Goal: Task Accomplishment & Management: Manage account settings

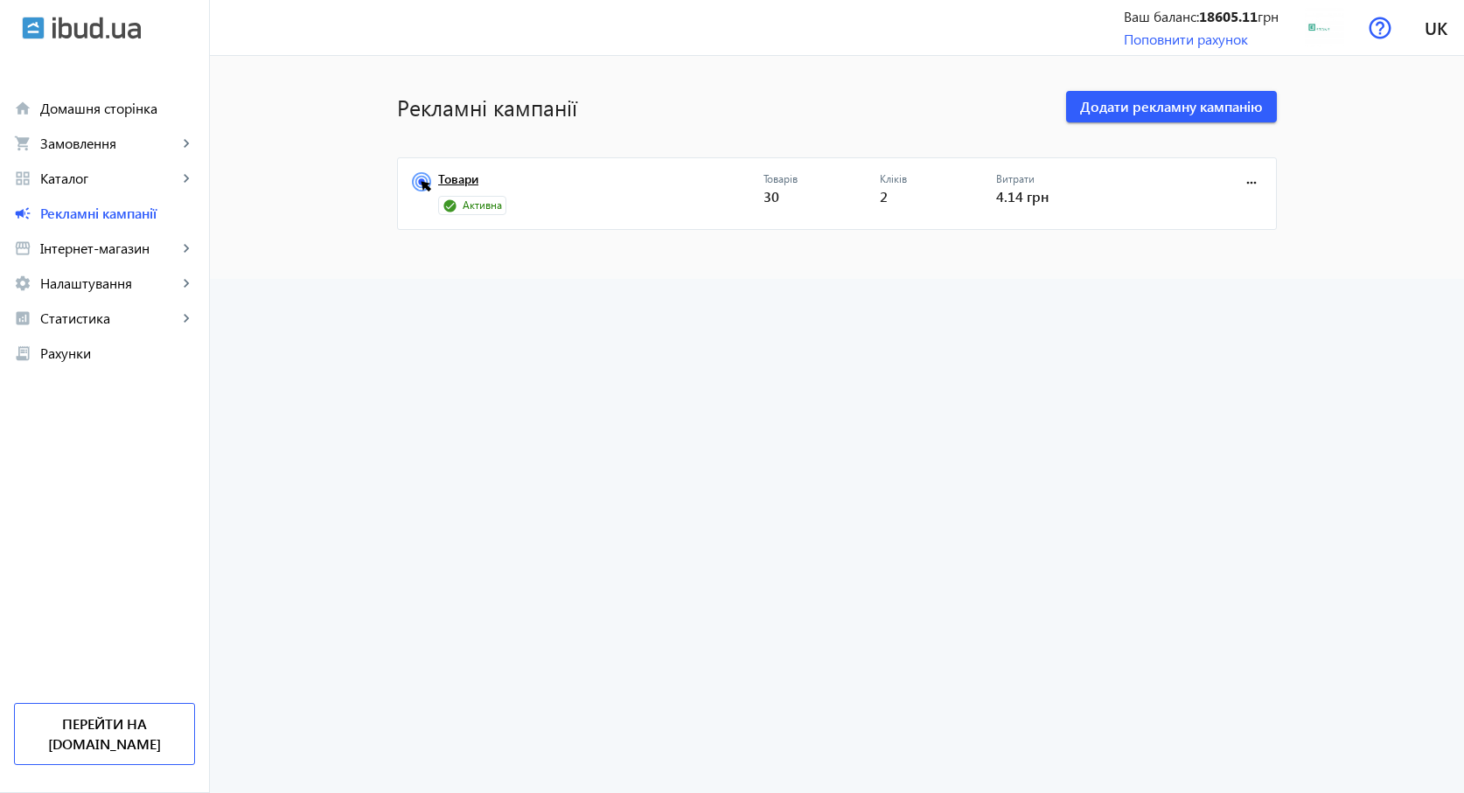
click at [456, 178] on link "Товари" at bounding box center [600, 184] width 325 height 24
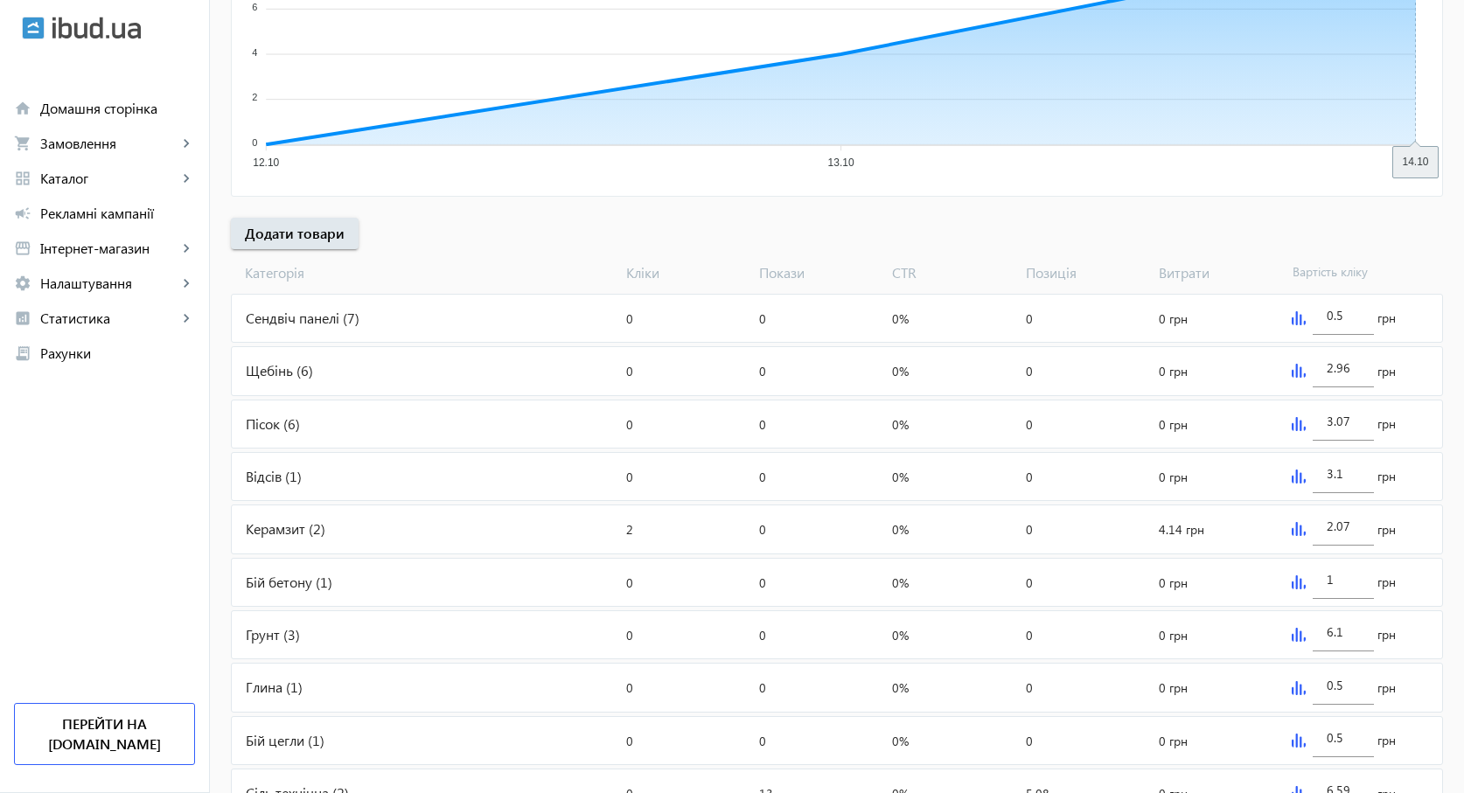
scroll to position [529, 0]
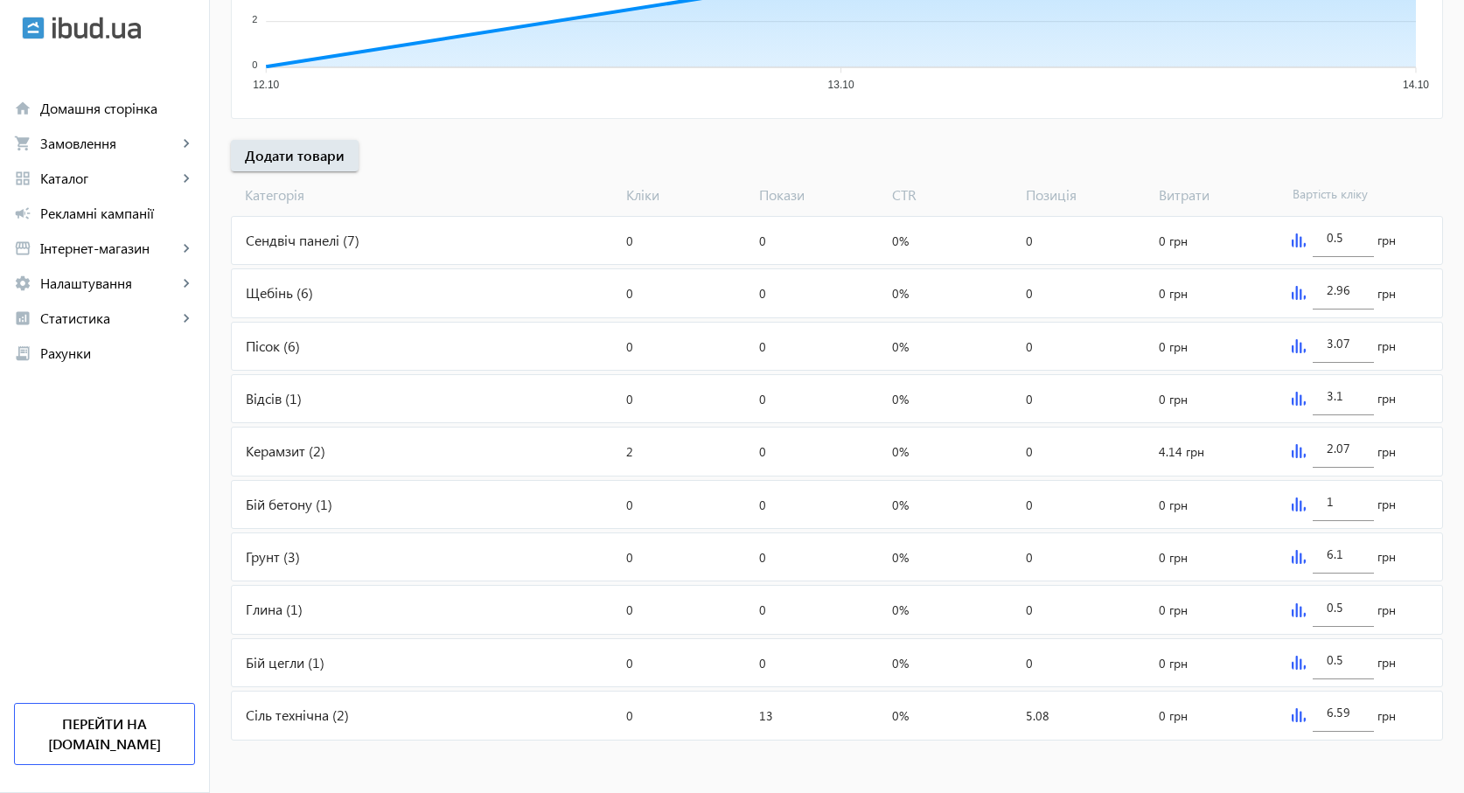
click at [304, 244] on div "Сендвіч панелі (7)" at bounding box center [425, 240] width 387 height 47
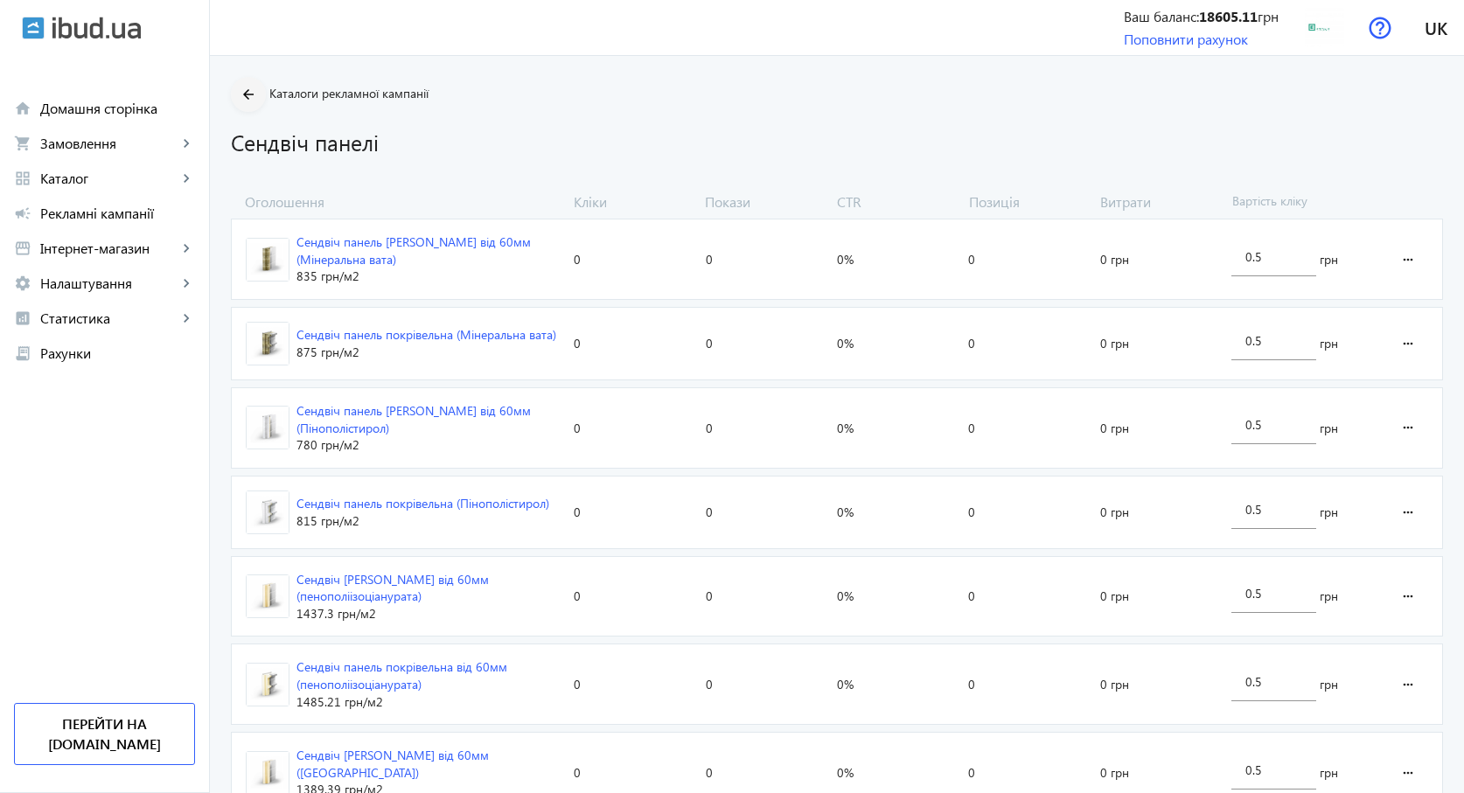
click at [238, 98] on mat-icon "arrow_back" at bounding box center [249, 95] width 22 height 22
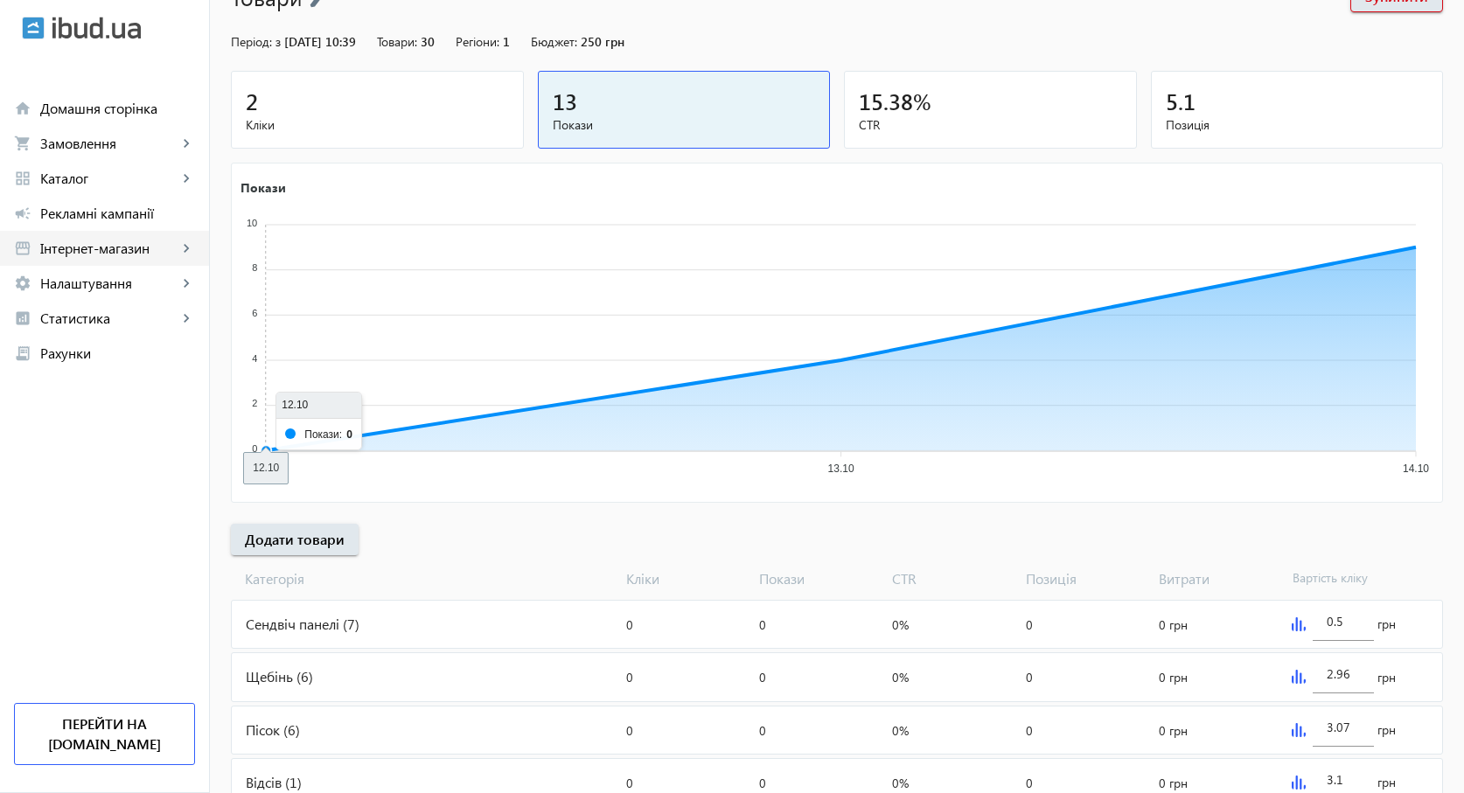
scroll to position [140, 0]
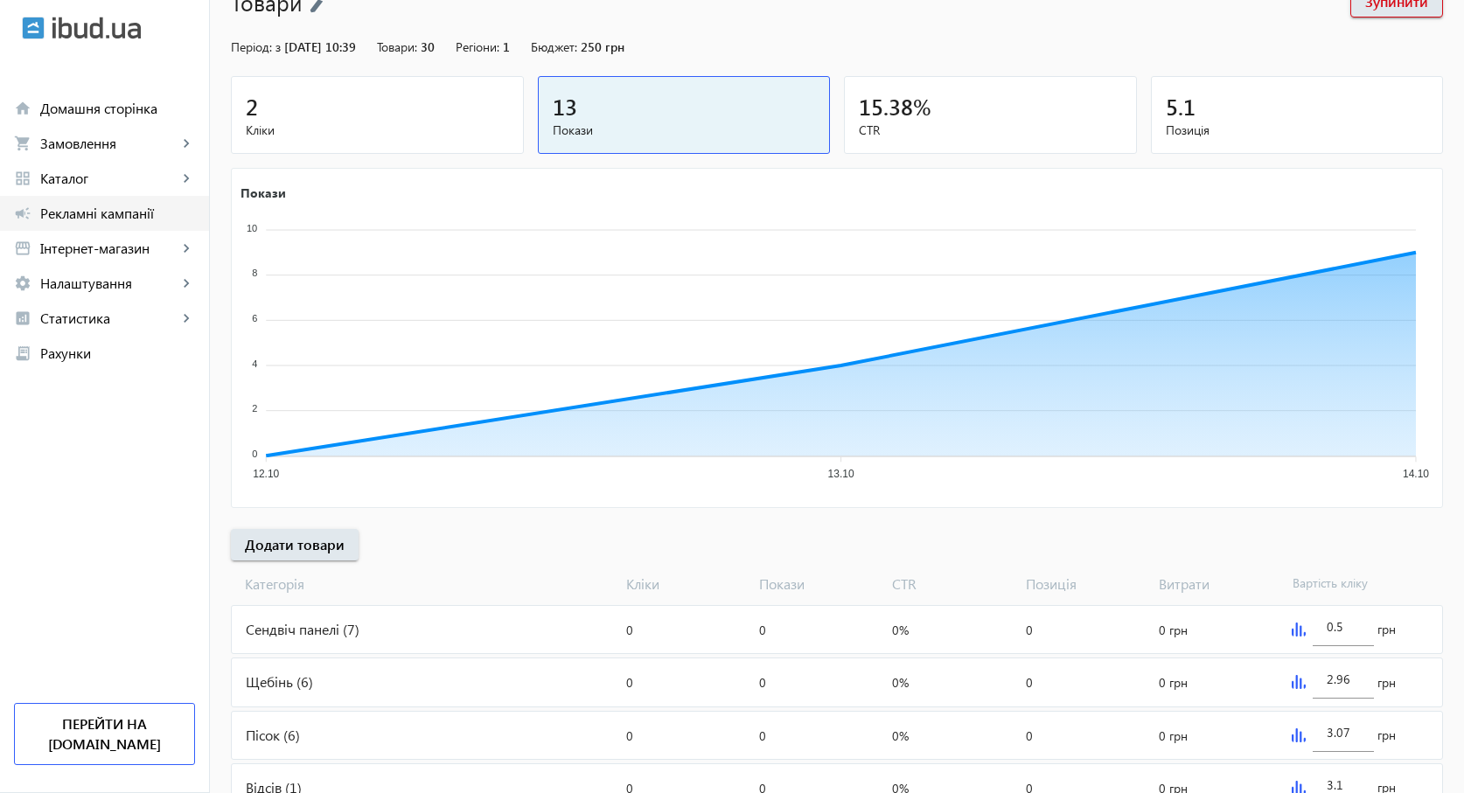
click at [107, 213] on span "Рекламні кампанії" at bounding box center [117, 213] width 155 height 17
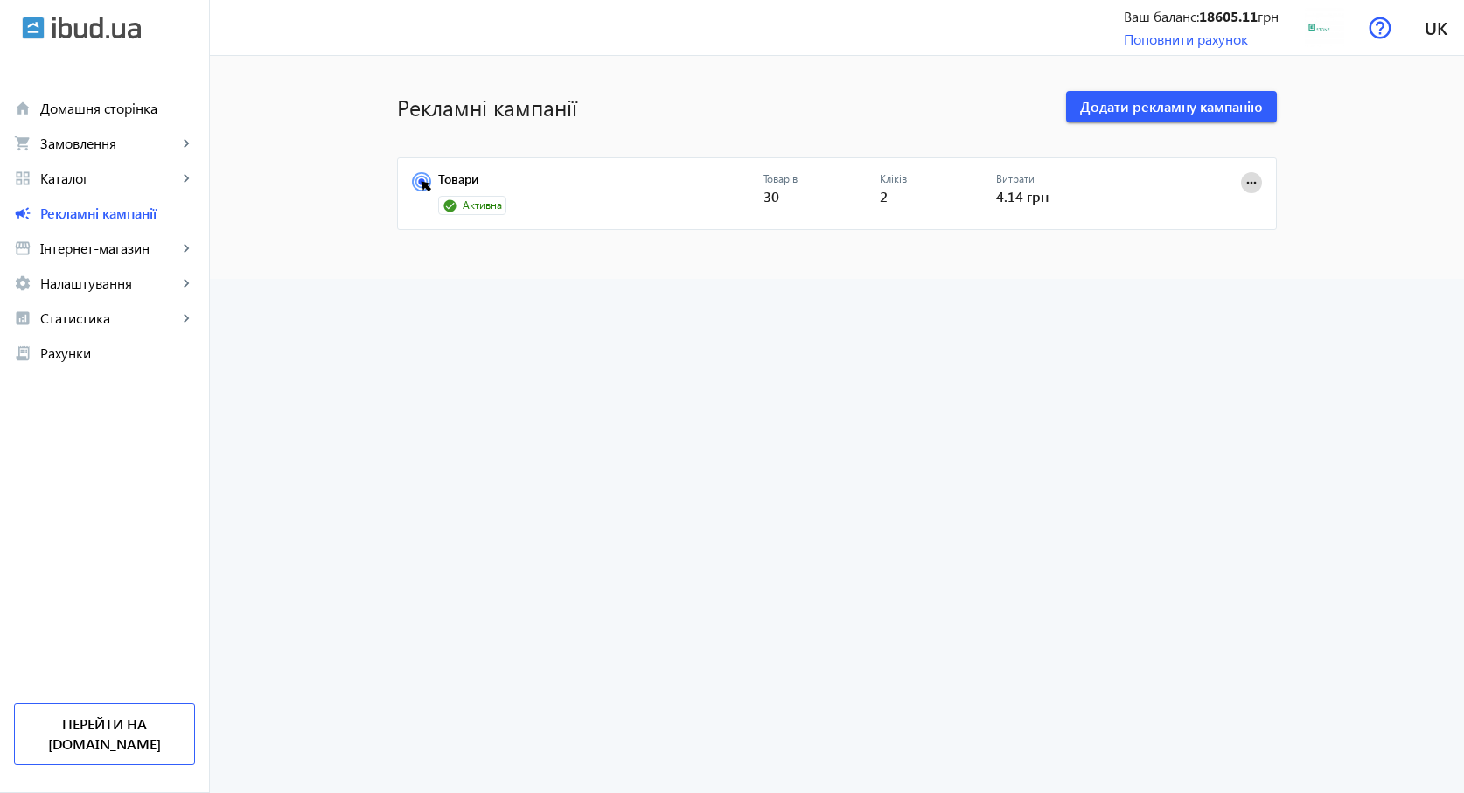
click at [1260, 184] on span at bounding box center [1252, 183] width 42 height 42
click at [1186, 251] on button "Редагувати" at bounding box center [1197, 263] width 120 height 42
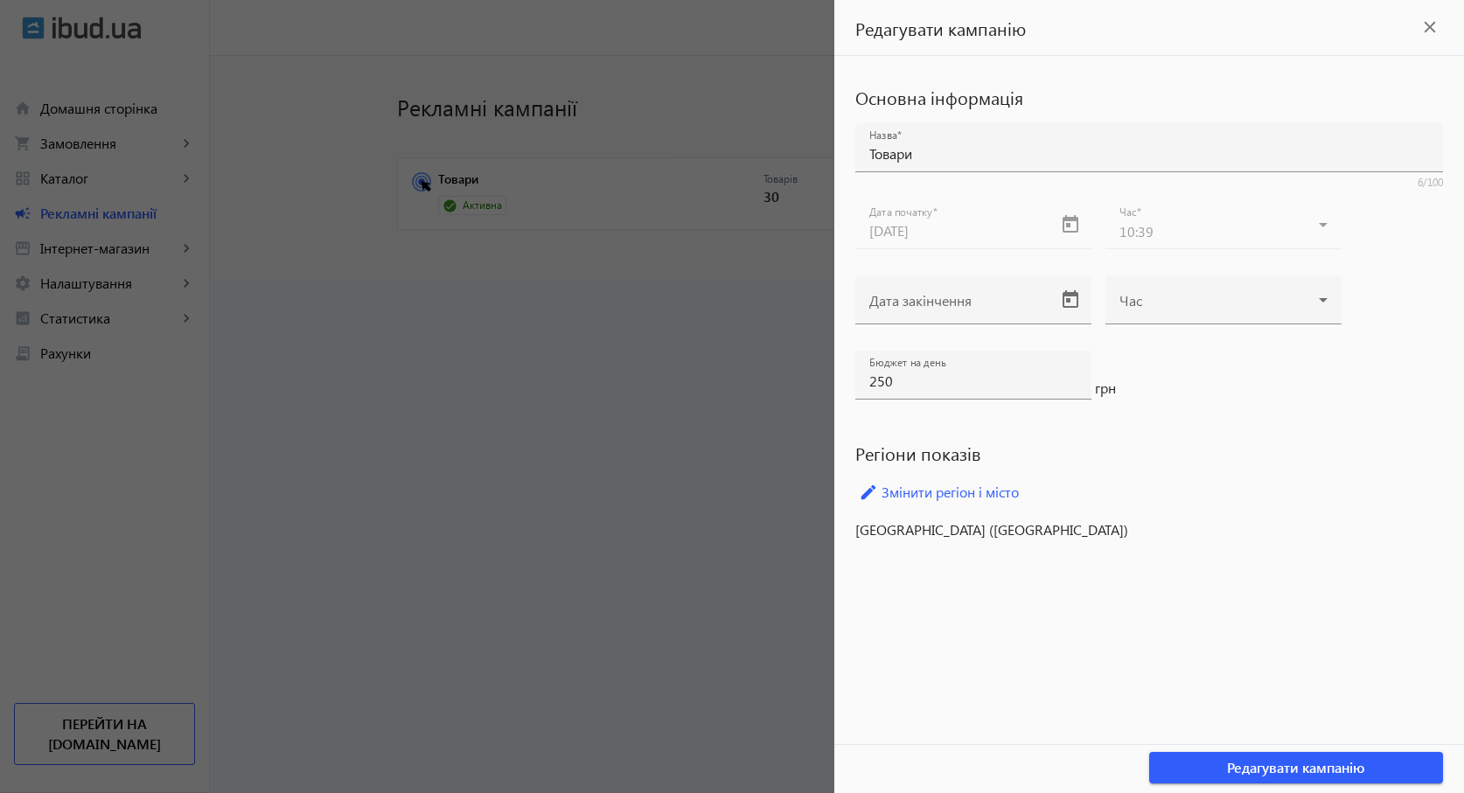
click at [742, 372] on div at bounding box center [732, 396] width 1464 height 793
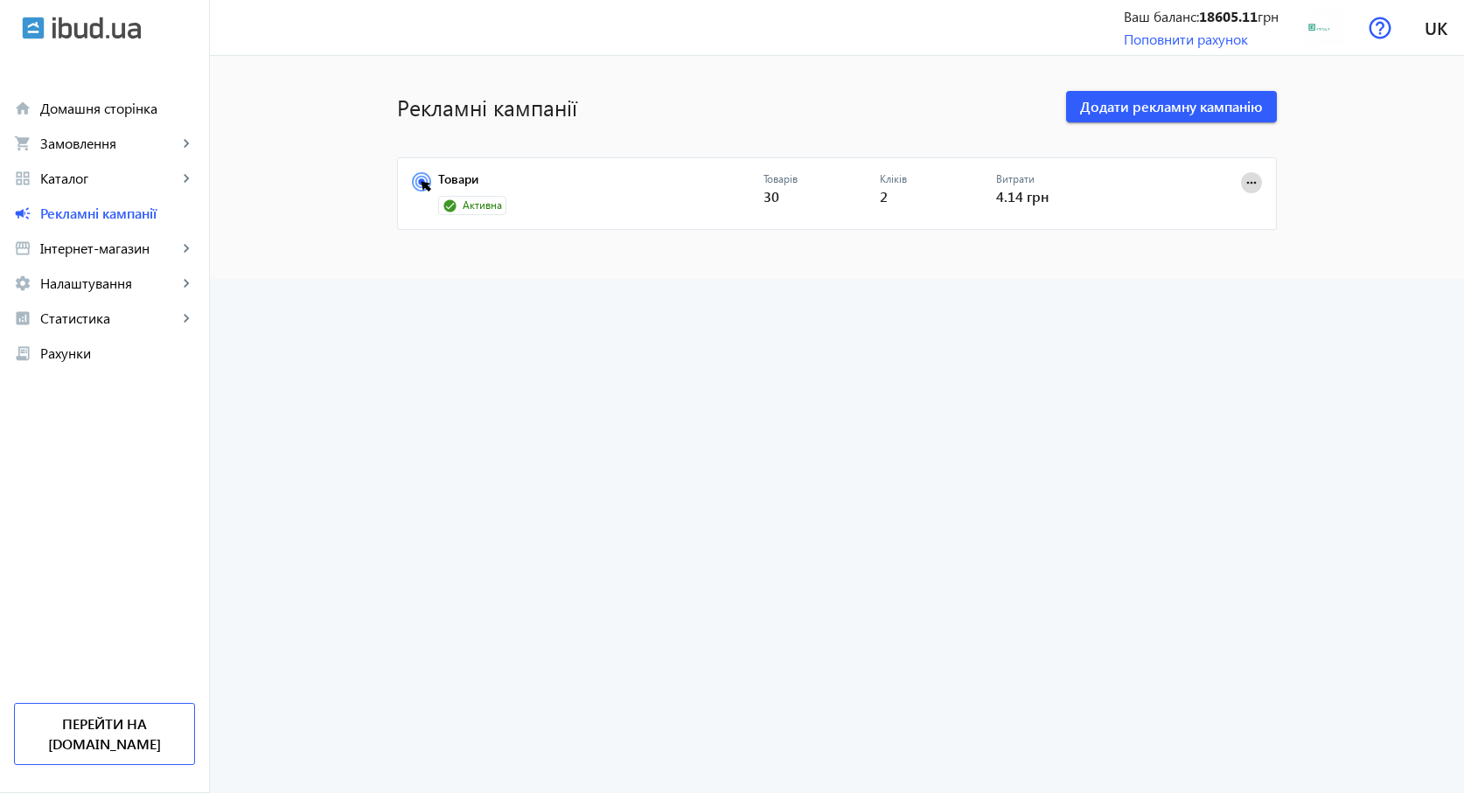
click at [1249, 174] on mat-icon "more_horiz" at bounding box center [1251, 182] width 19 height 19
click at [453, 183] on div at bounding box center [732, 396] width 1464 height 793
click at [452, 179] on link "Товари" at bounding box center [600, 184] width 325 height 24
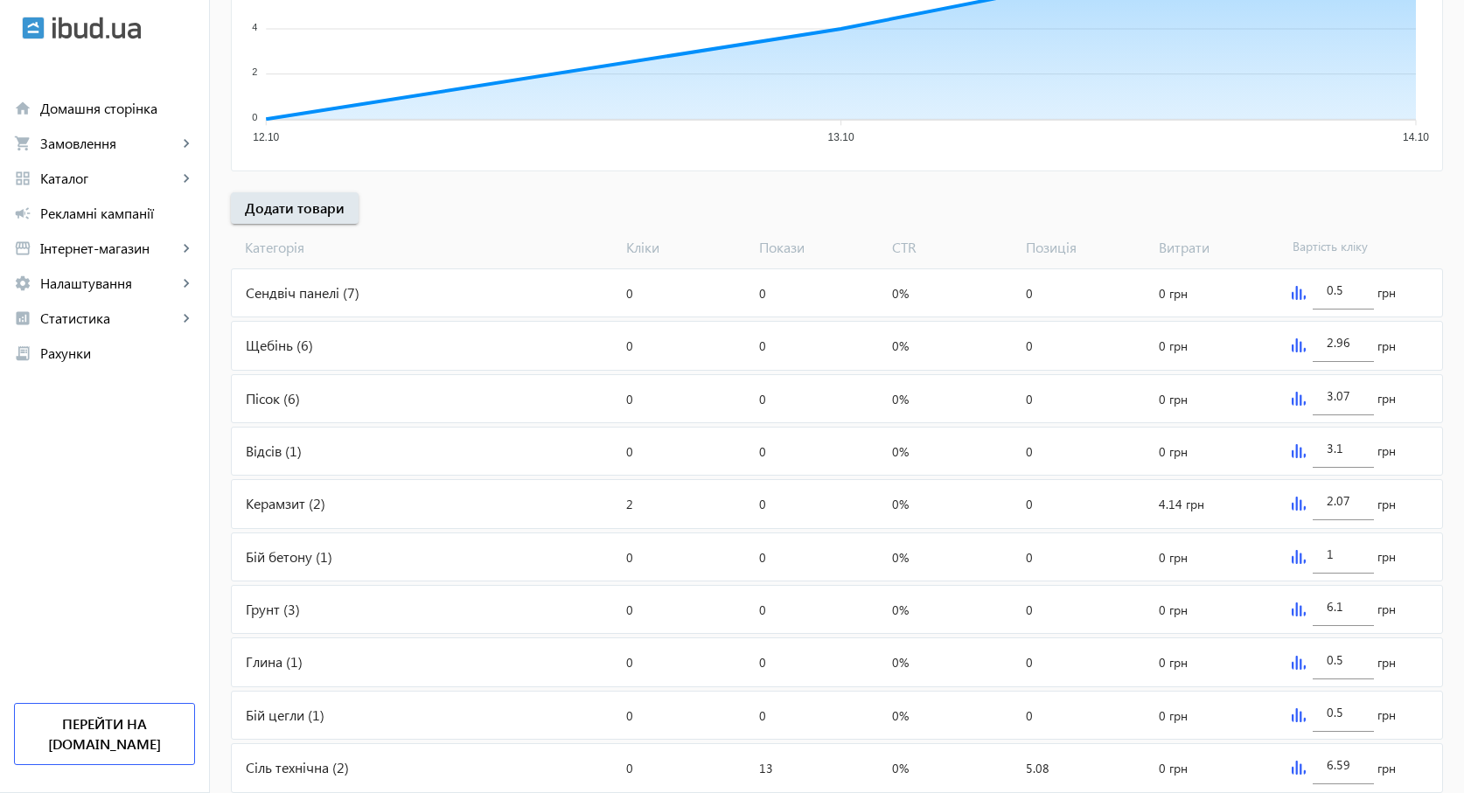
scroll to position [529, 0]
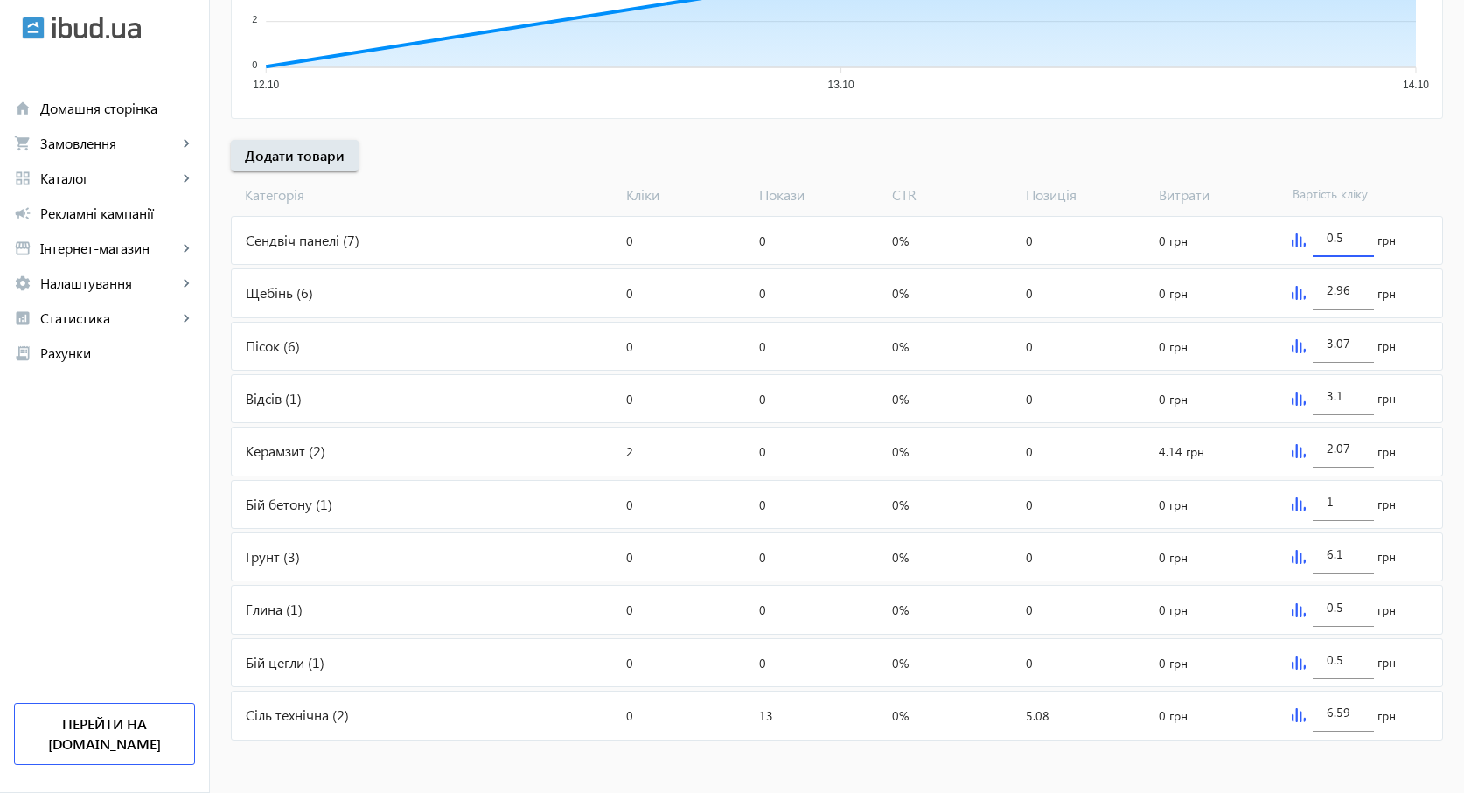
drag, startPoint x: 1355, startPoint y: 234, endPoint x: 1316, endPoint y: 235, distance: 38.5
click at [1316, 235] on div "0.5" at bounding box center [1343, 232] width 61 height 49
click at [1454, 252] on div "arrow_back Рекламні кампанії Товари Зупинити Період: з [DATE] 10:39 Товари: 30 …" at bounding box center [837, 146] width 1254 height 1196
click at [1353, 231] on input "0" at bounding box center [1343, 237] width 33 height 17
type input "0.01"
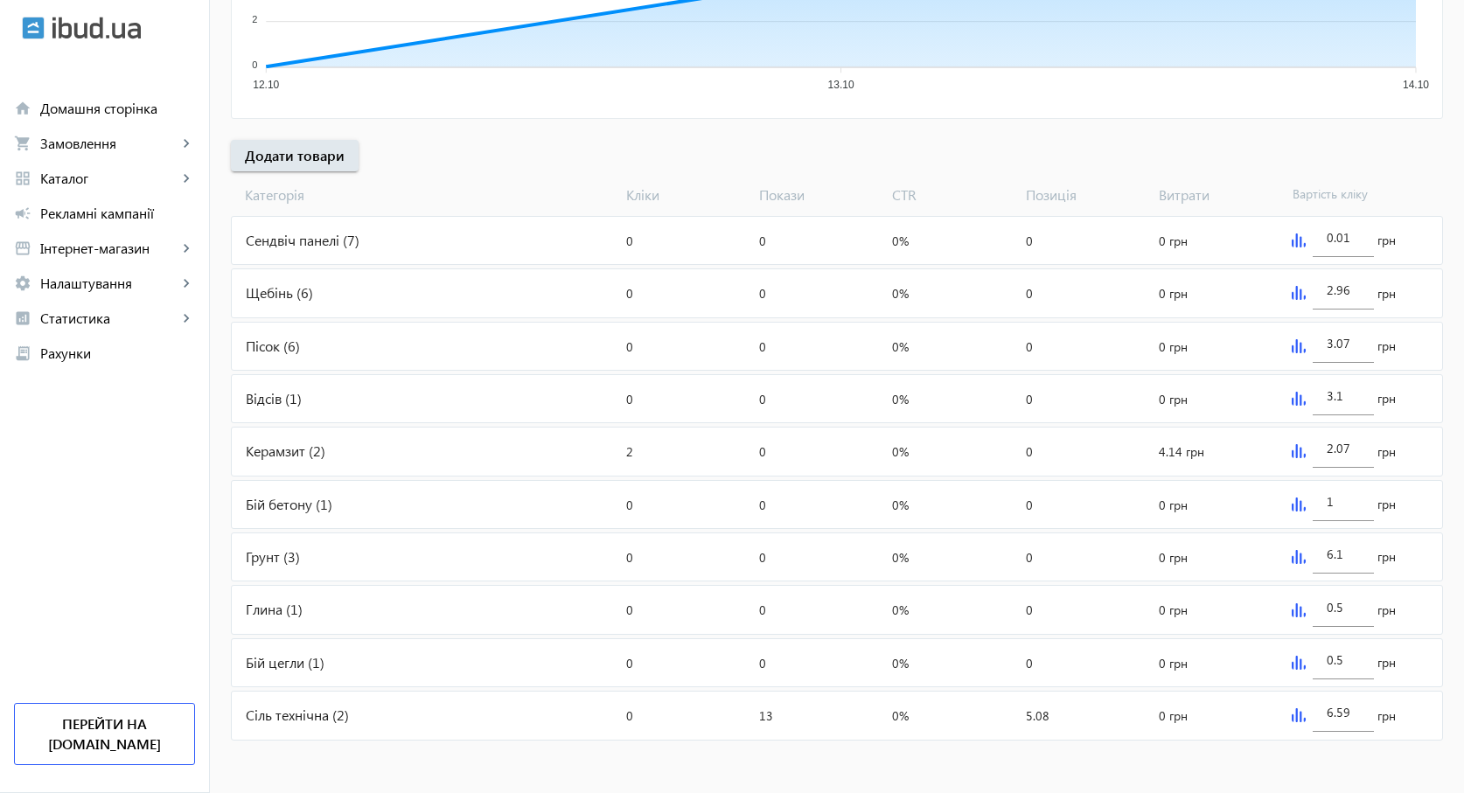
click at [1436, 167] on div "arrow_back Рекламні кампанії Товари Зупинити Період: з [DATE] 10:39 Товари: 30 …" at bounding box center [837, 146] width 1254 height 1196
click at [1303, 345] on img at bounding box center [1299, 346] width 14 height 14
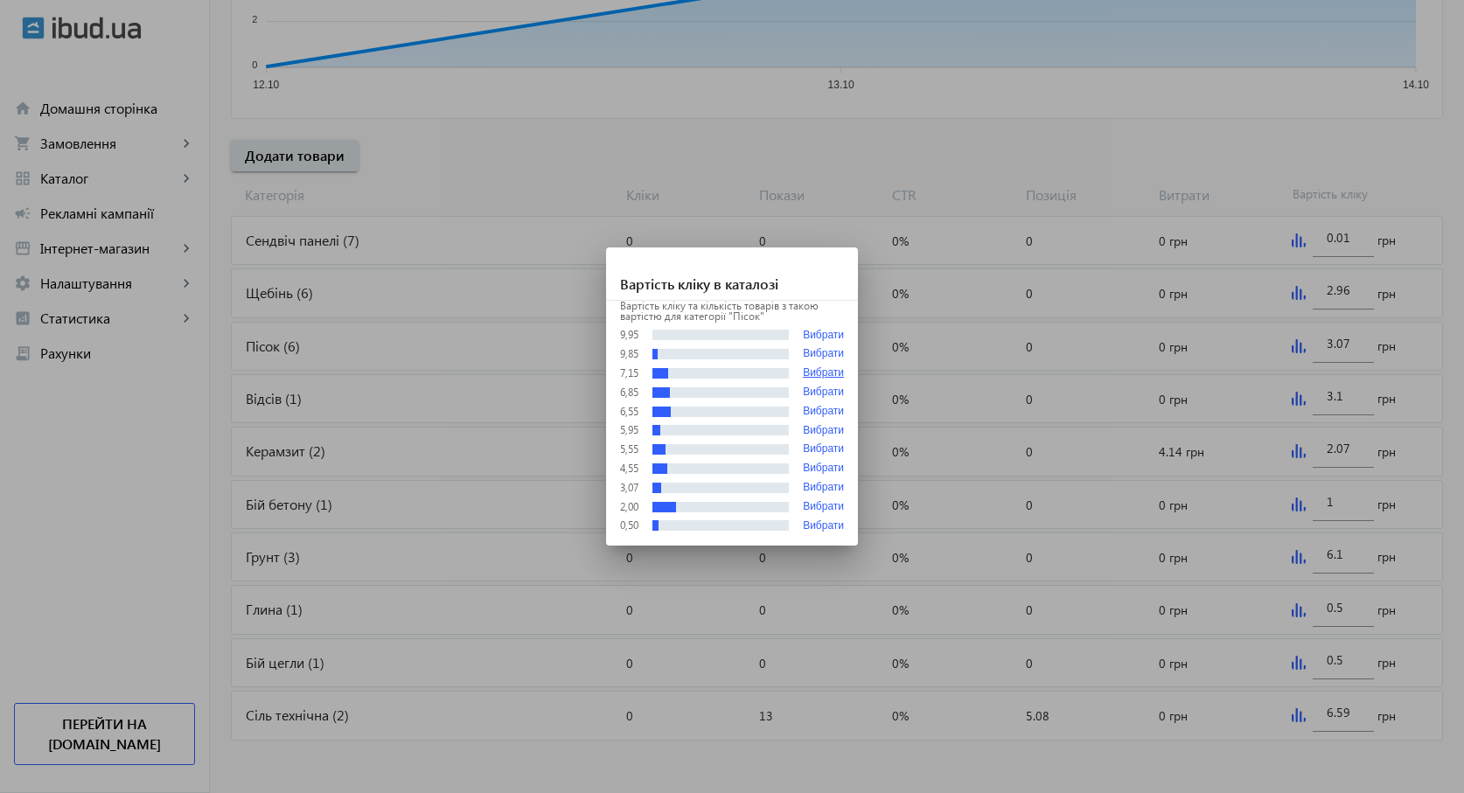
click at [819, 370] on button "Вибрати" at bounding box center [823, 373] width 41 height 12
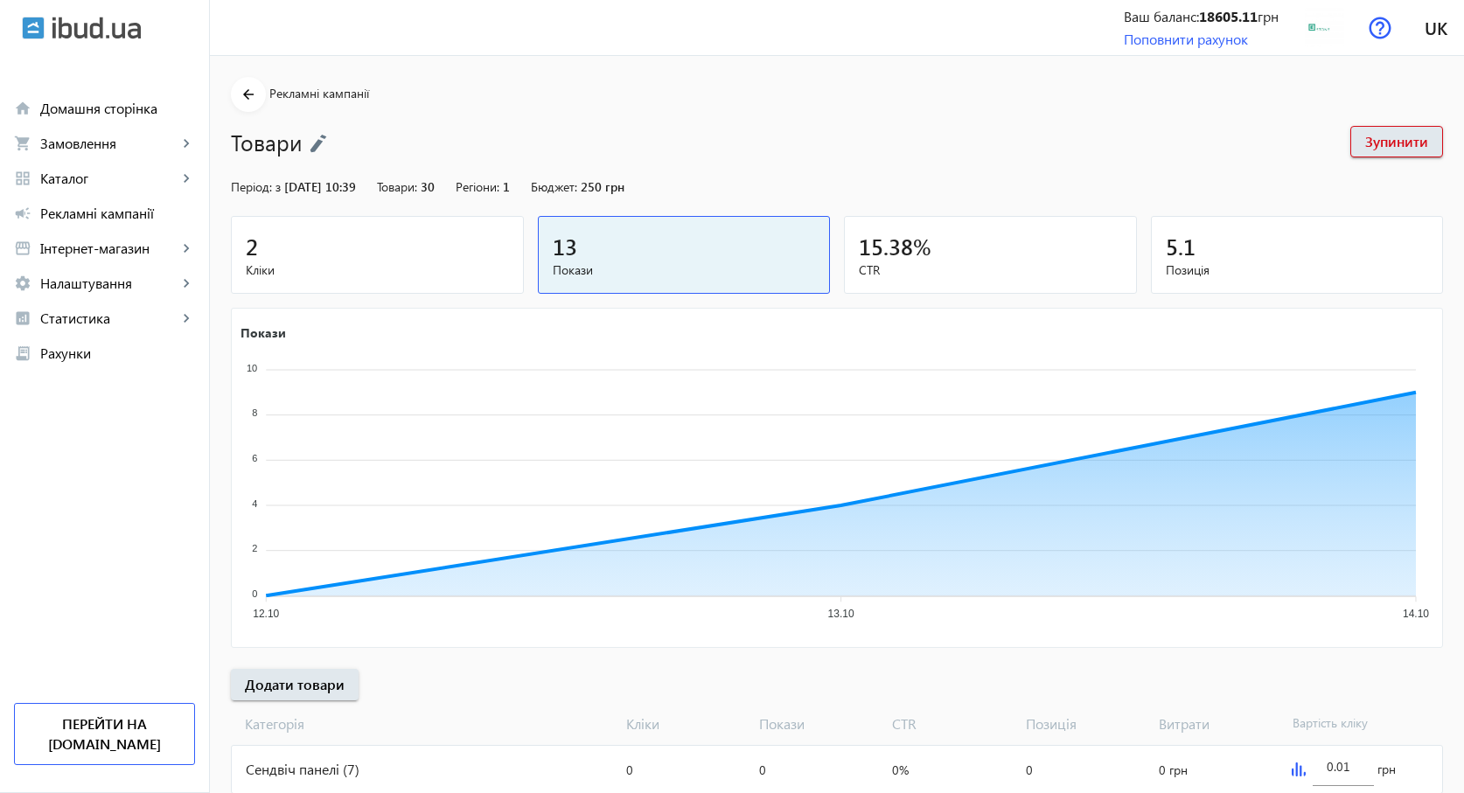
scroll to position [529, 0]
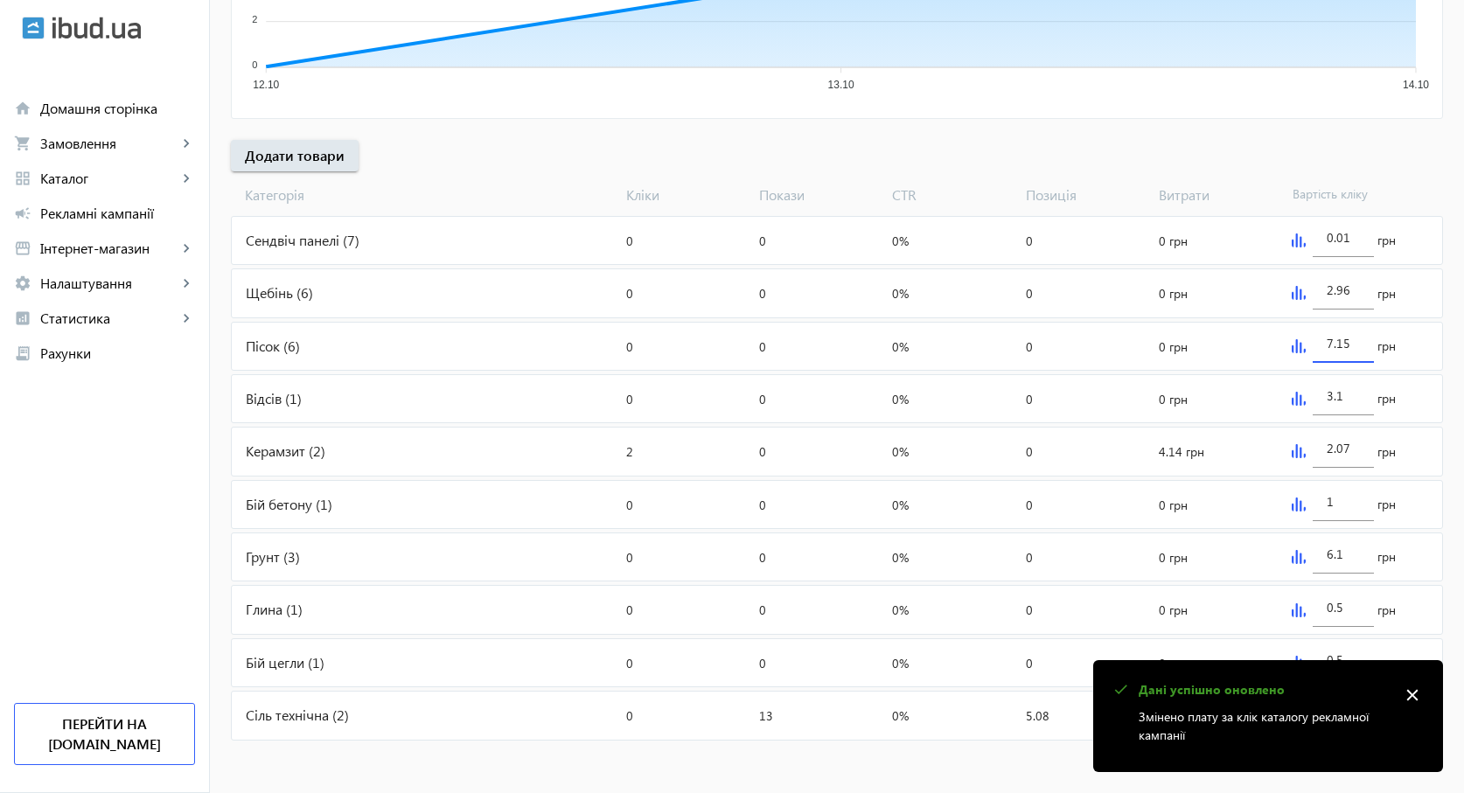
click at [1343, 343] on input "7.15" at bounding box center [1343, 343] width 33 height 17
type input "7.17"
click at [1441, 332] on div "7.17 грн" at bounding box center [1363, 346] width 157 height 47
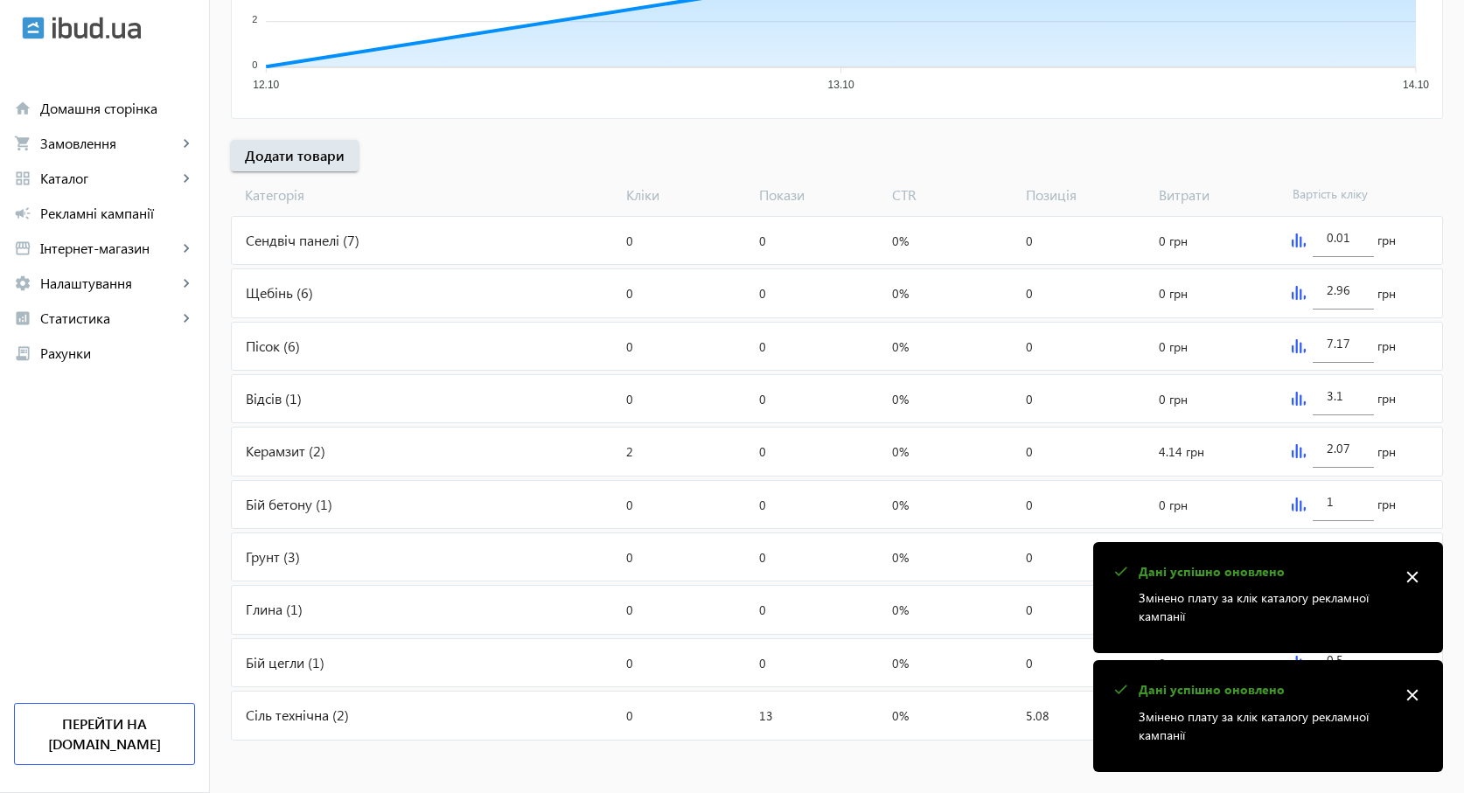
click at [1293, 286] on img at bounding box center [1299, 293] width 14 height 14
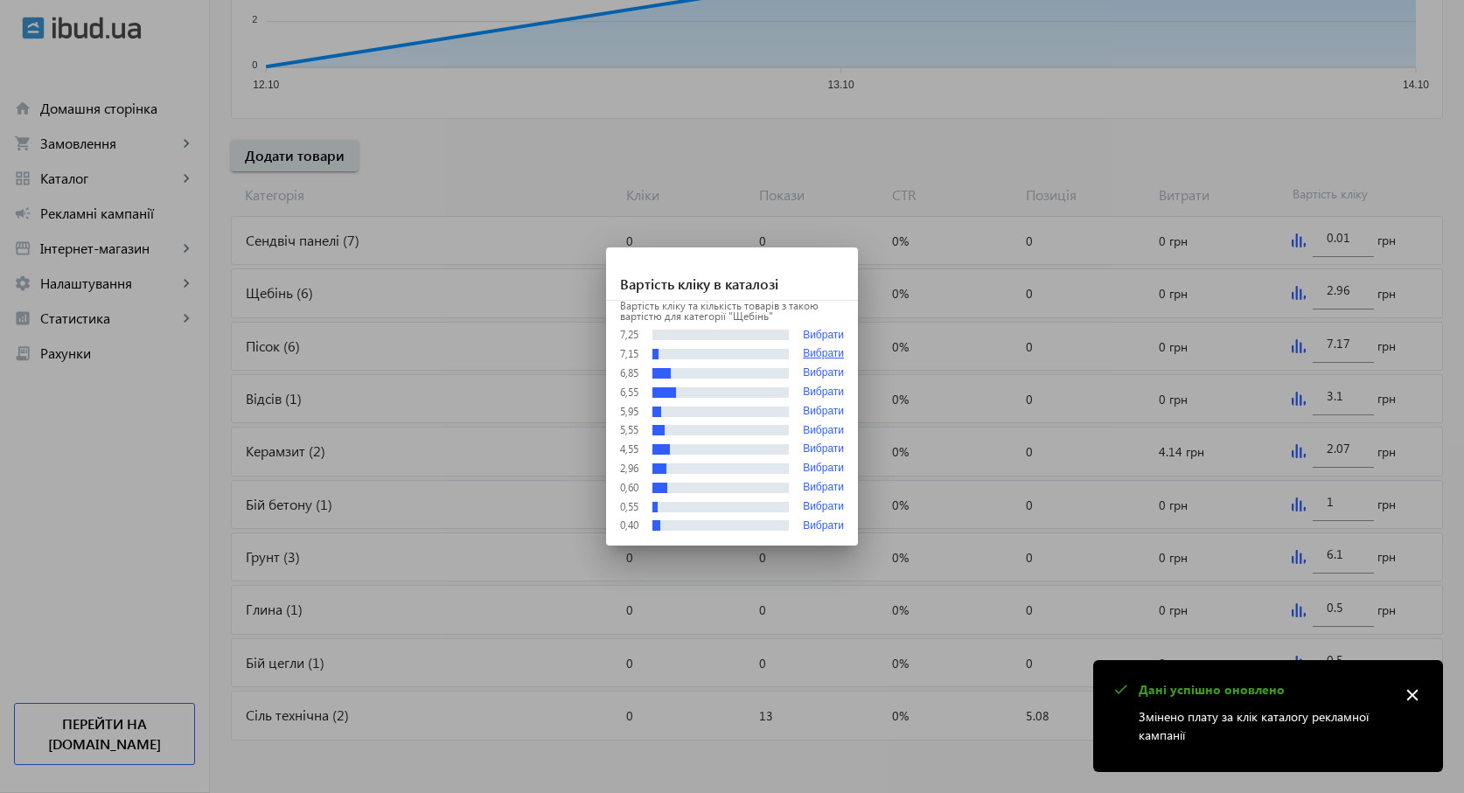
click at [835, 353] on button "Вибрати" at bounding box center [823, 354] width 41 height 12
type input "7.15"
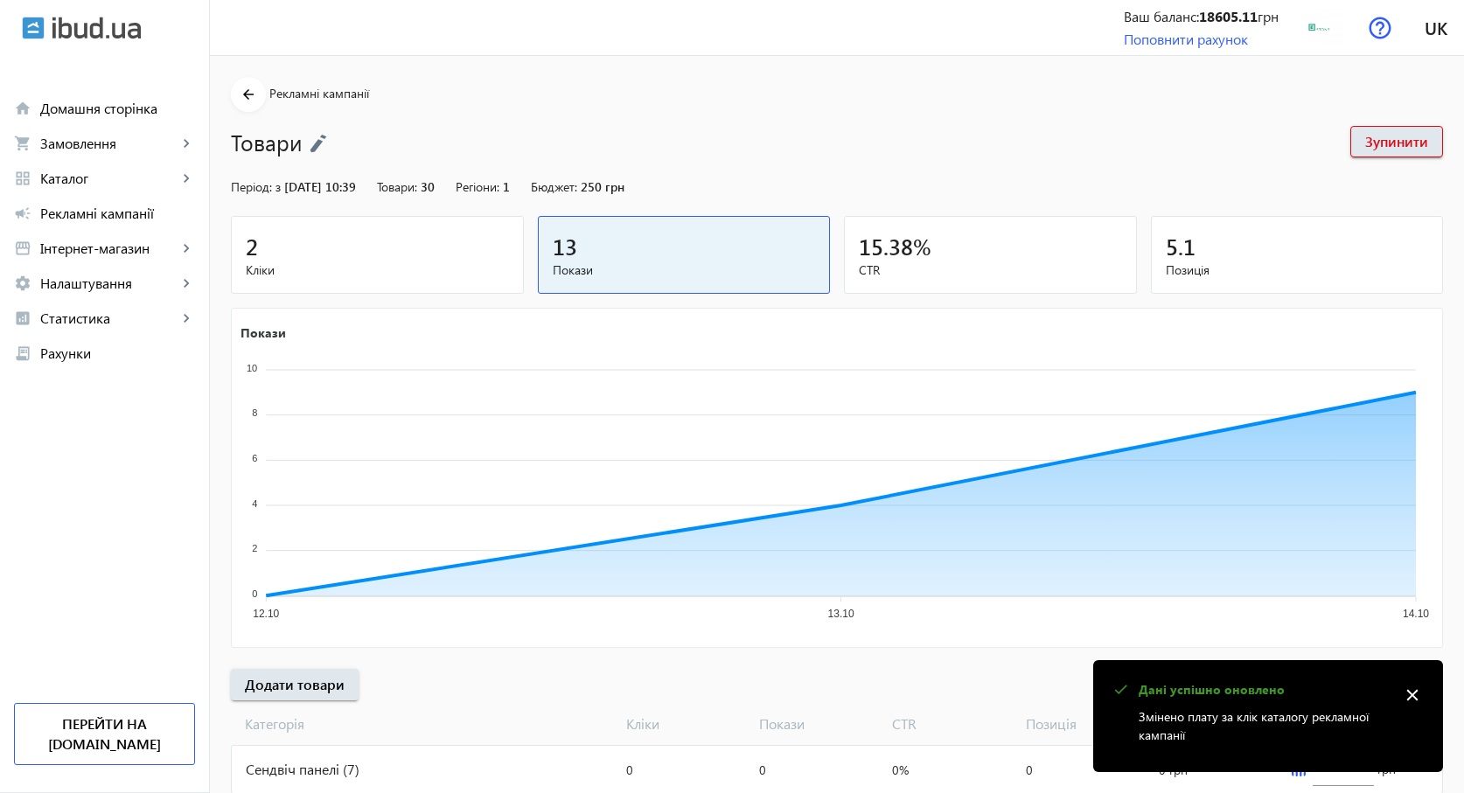
scroll to position [529, 0]
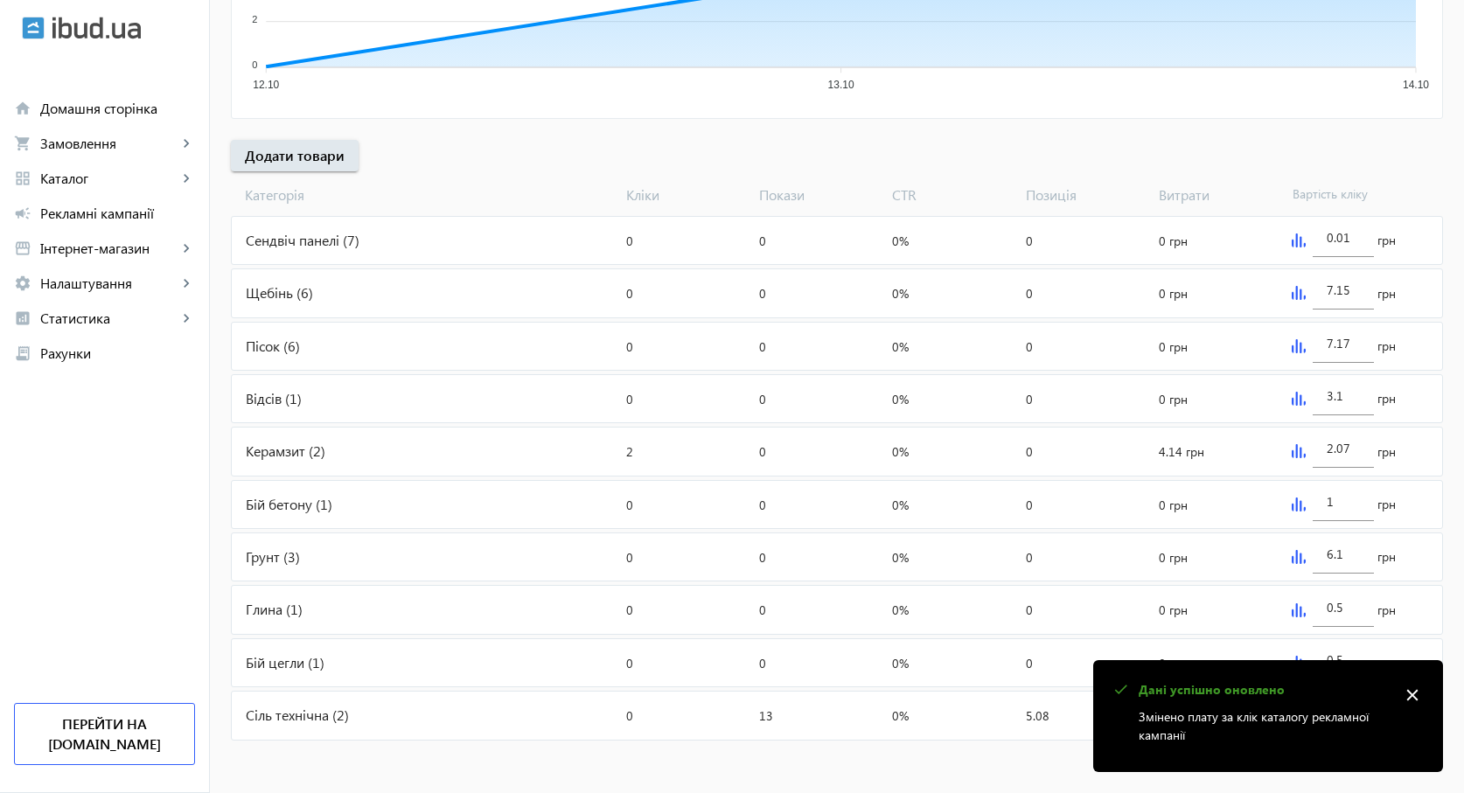
click at [1294, 395] on img at bounding box center [1299, 399] width 14 height 14
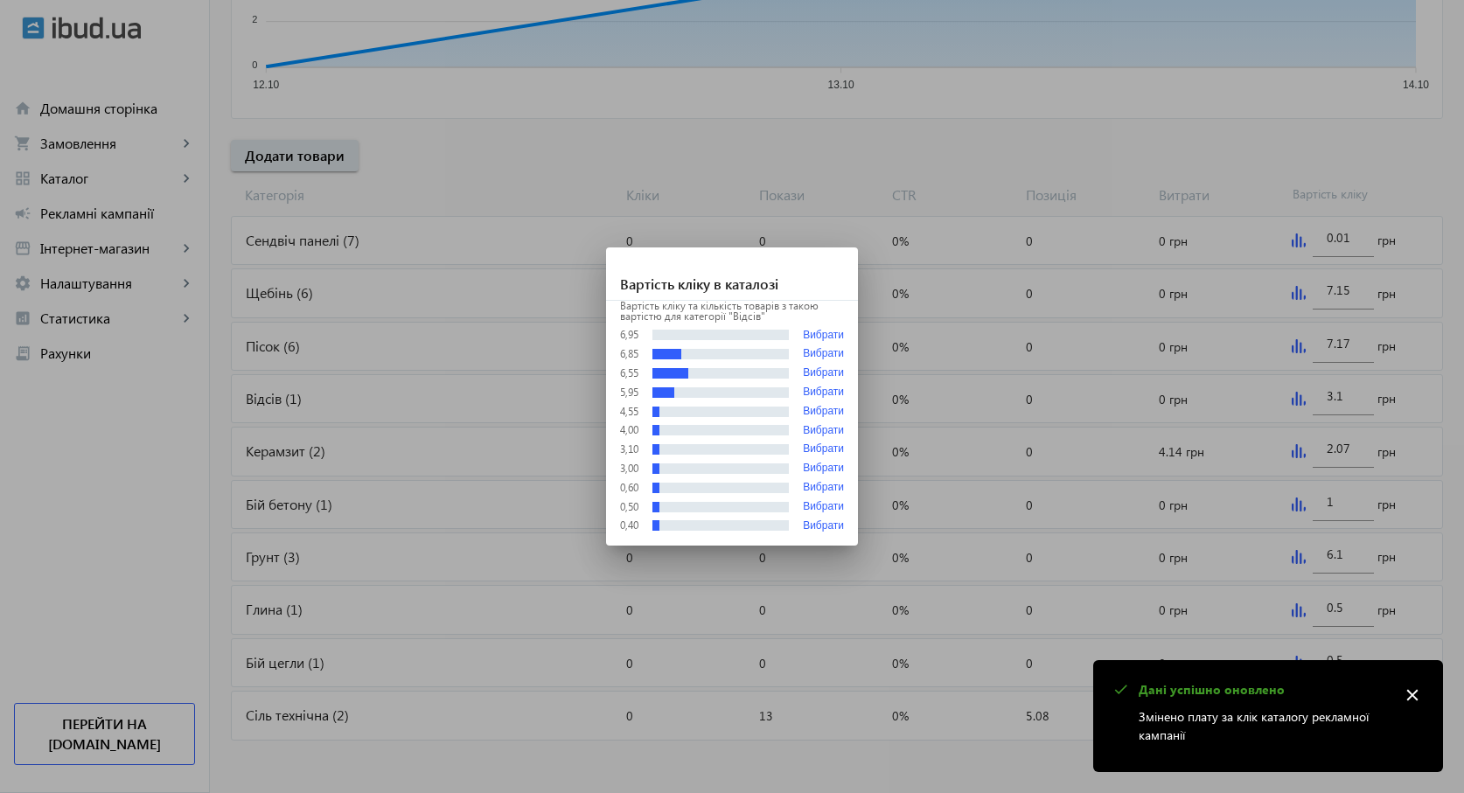
drag, startPoint x: 806, startPoint y: 356, endPoint x: 883, endPoint y: 371, distance: 78.4
click at [806, 356] on button "Вибрати" at bounding box center [823, 354] width 41 height 12
type input "6.85"
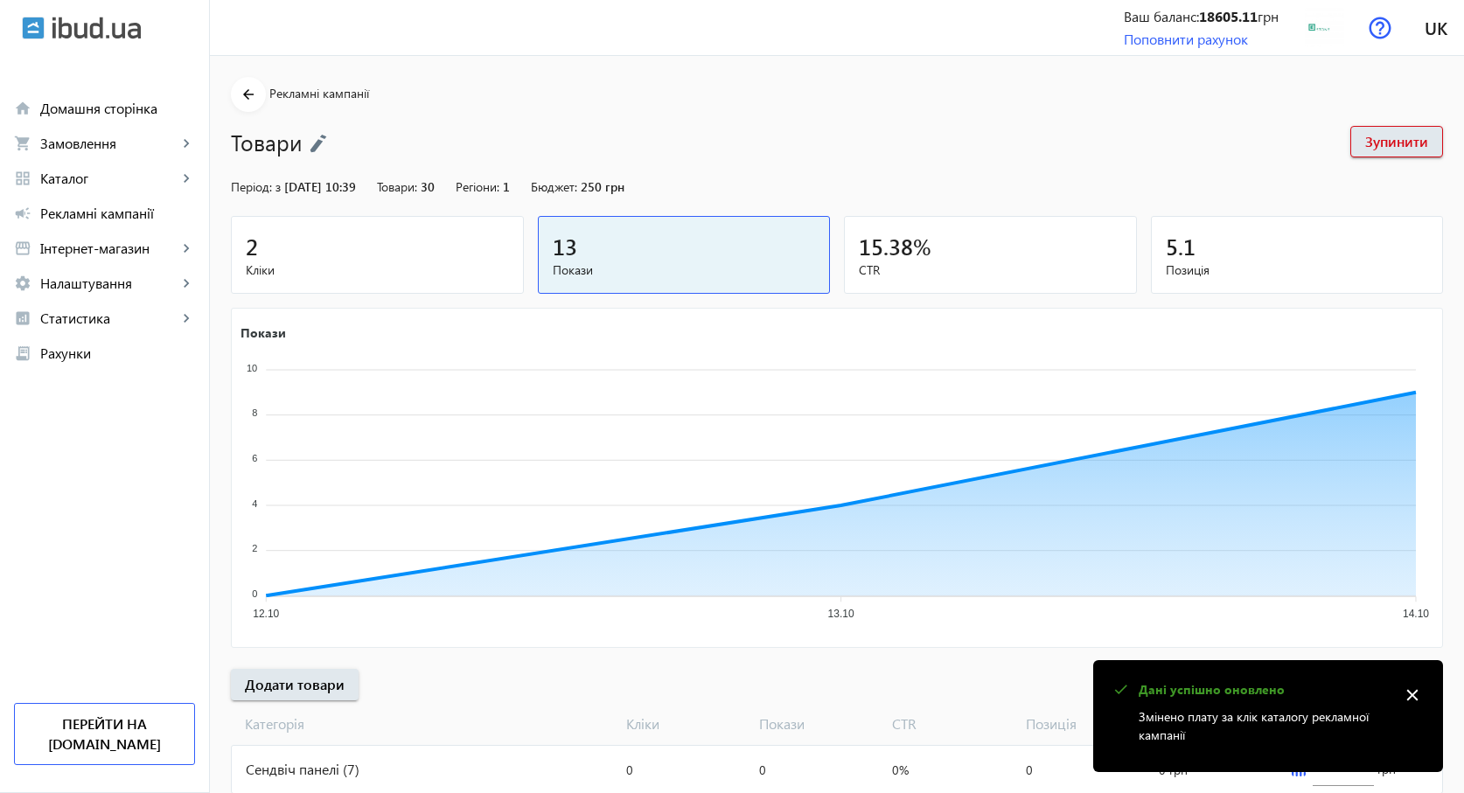
scroll to position [529, 0]
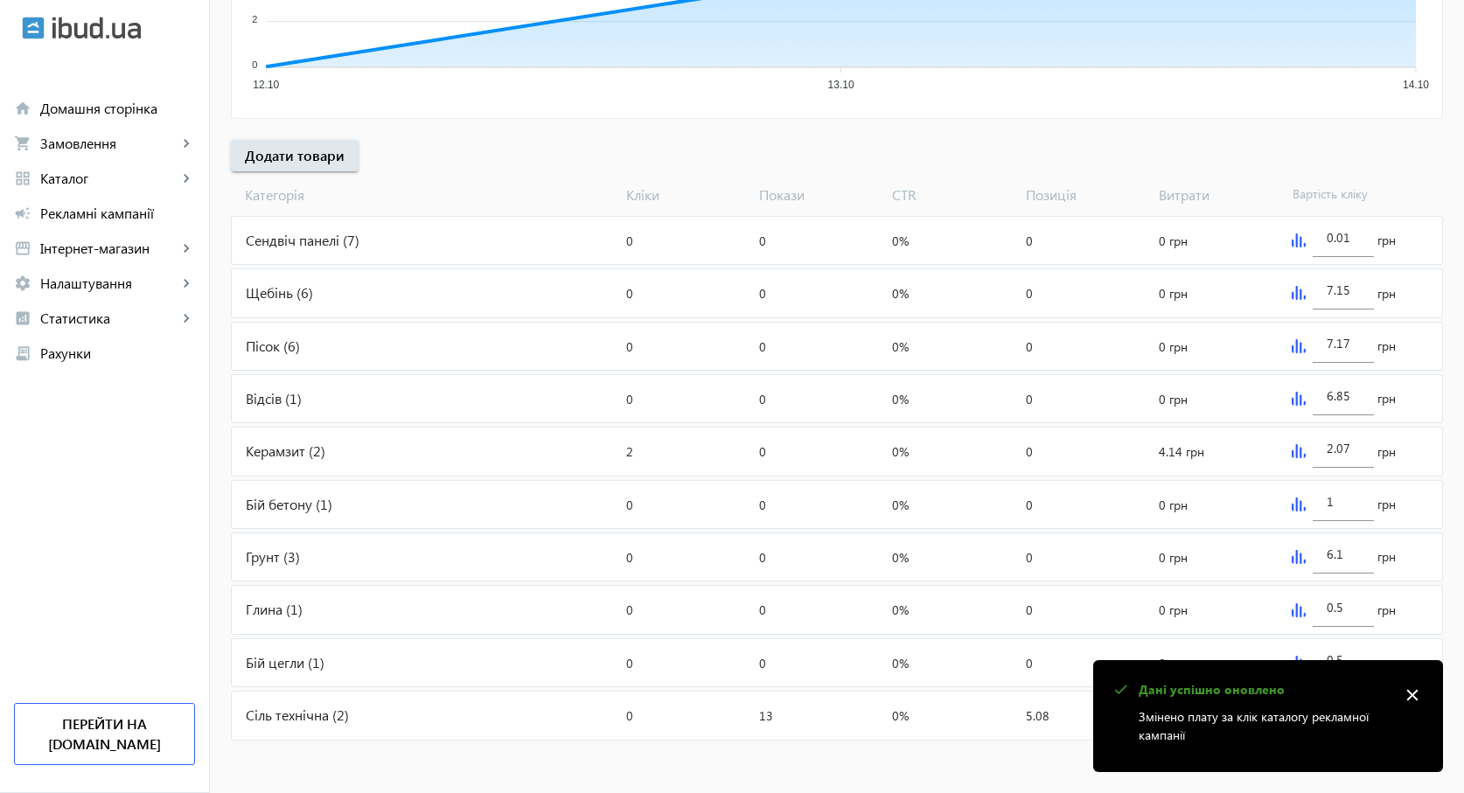
click at [1297, 451] on img at bounding box center [1299, 451] width 14 height 14
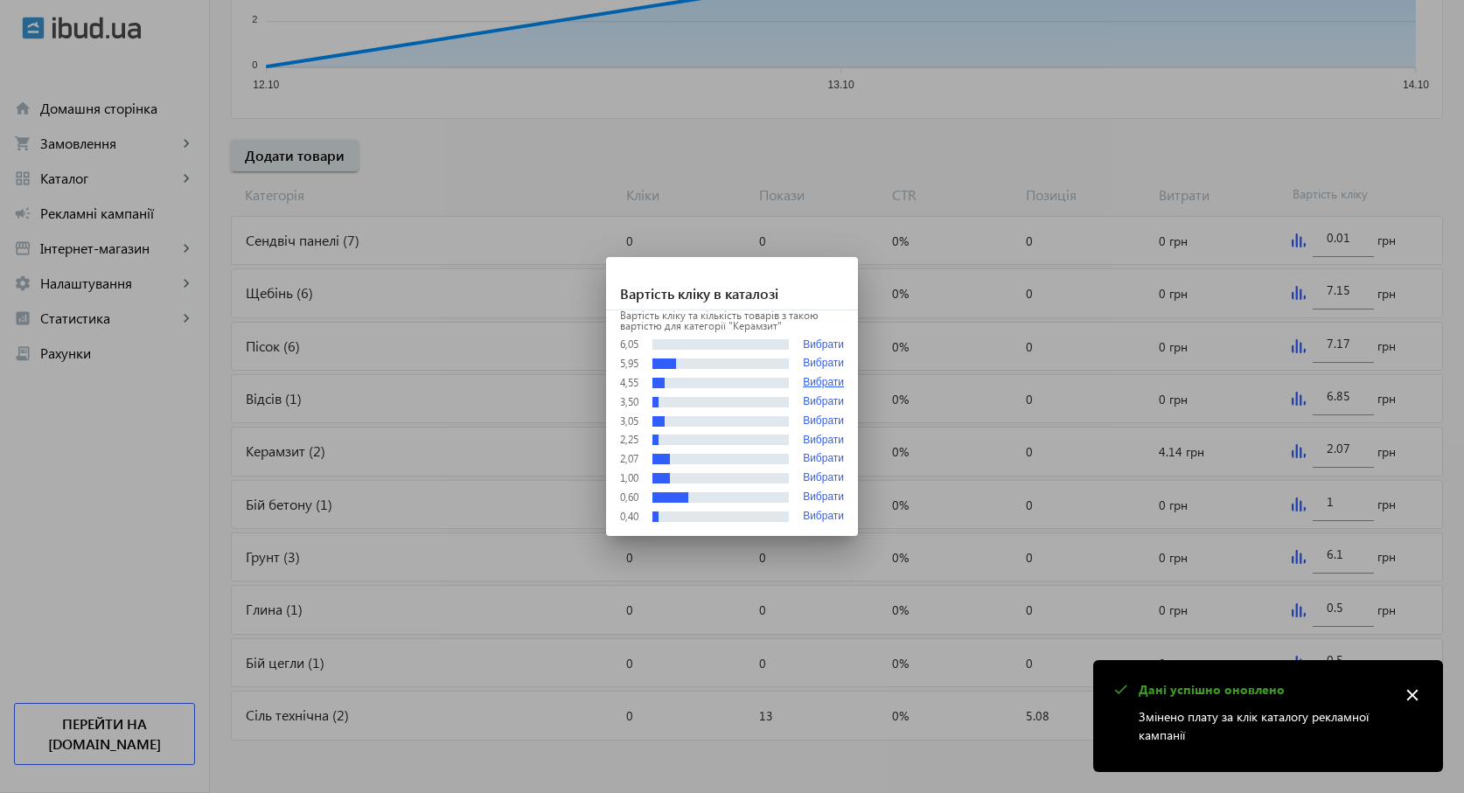
click at [825, 380] on button "Вибрати" at bounding box center [823, 383] width 41 height 12
type input "4.55"
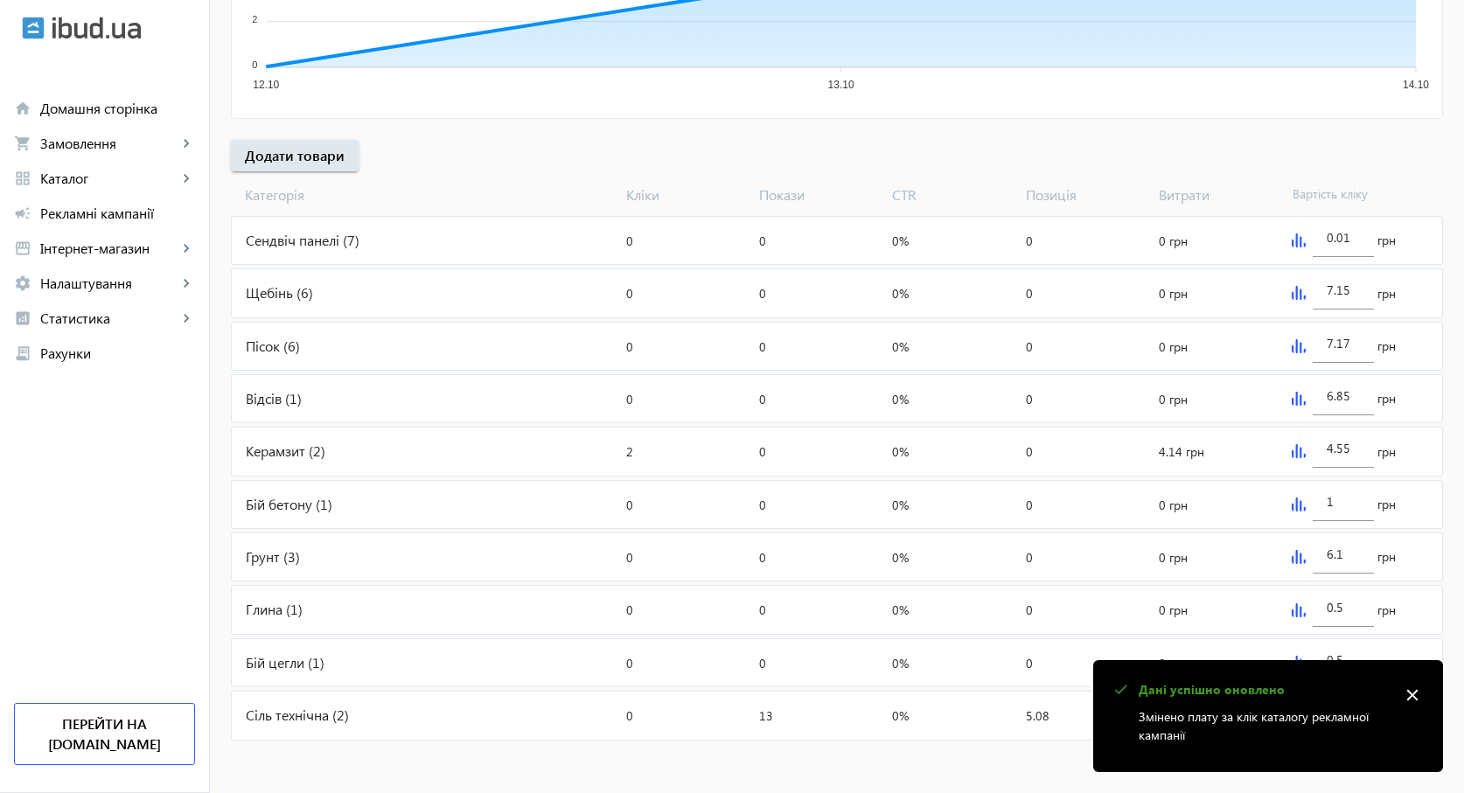
click at [1302, 505] on img at bounding box center [1299, 505] width 14 height 14
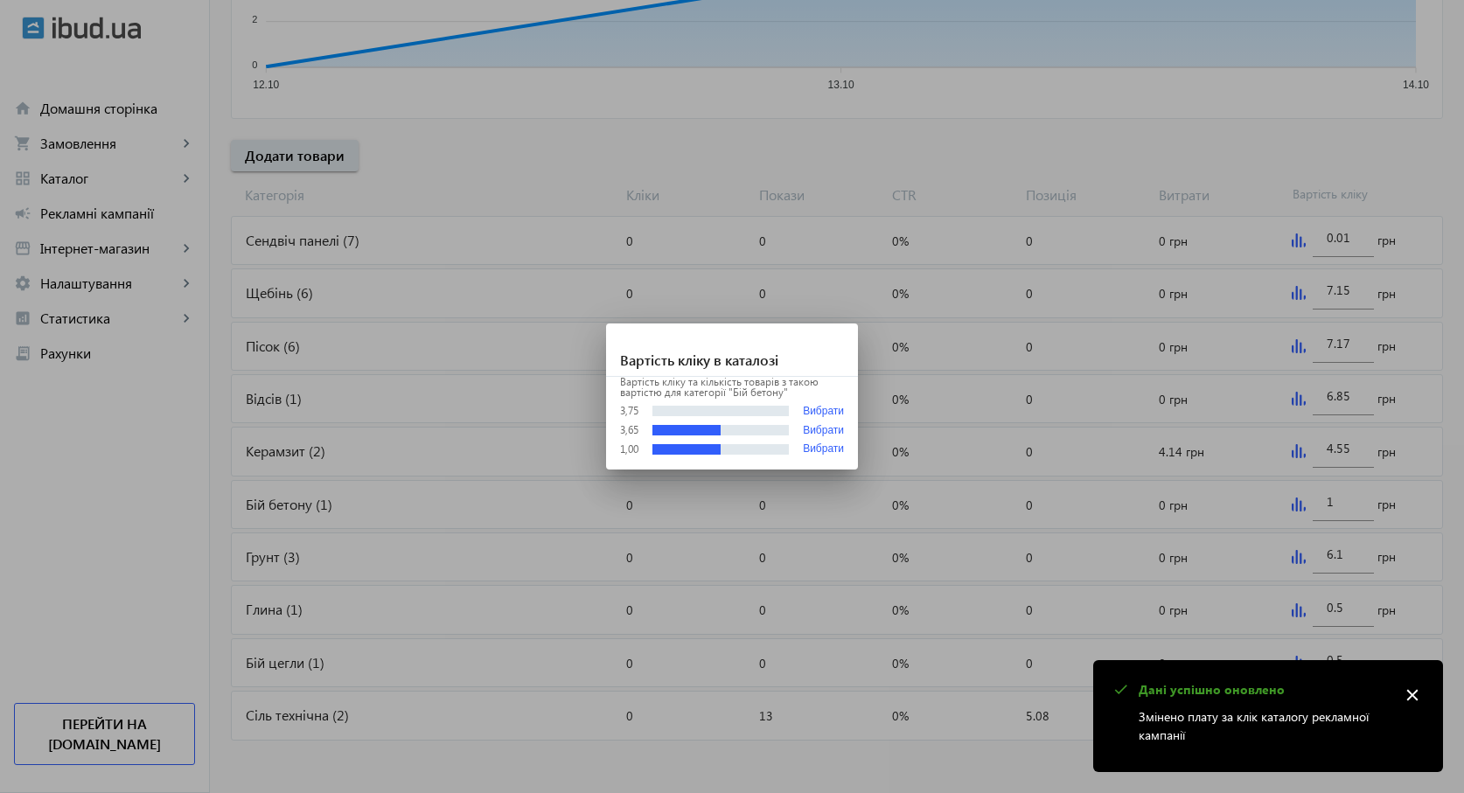
scroll to position [0, 0]
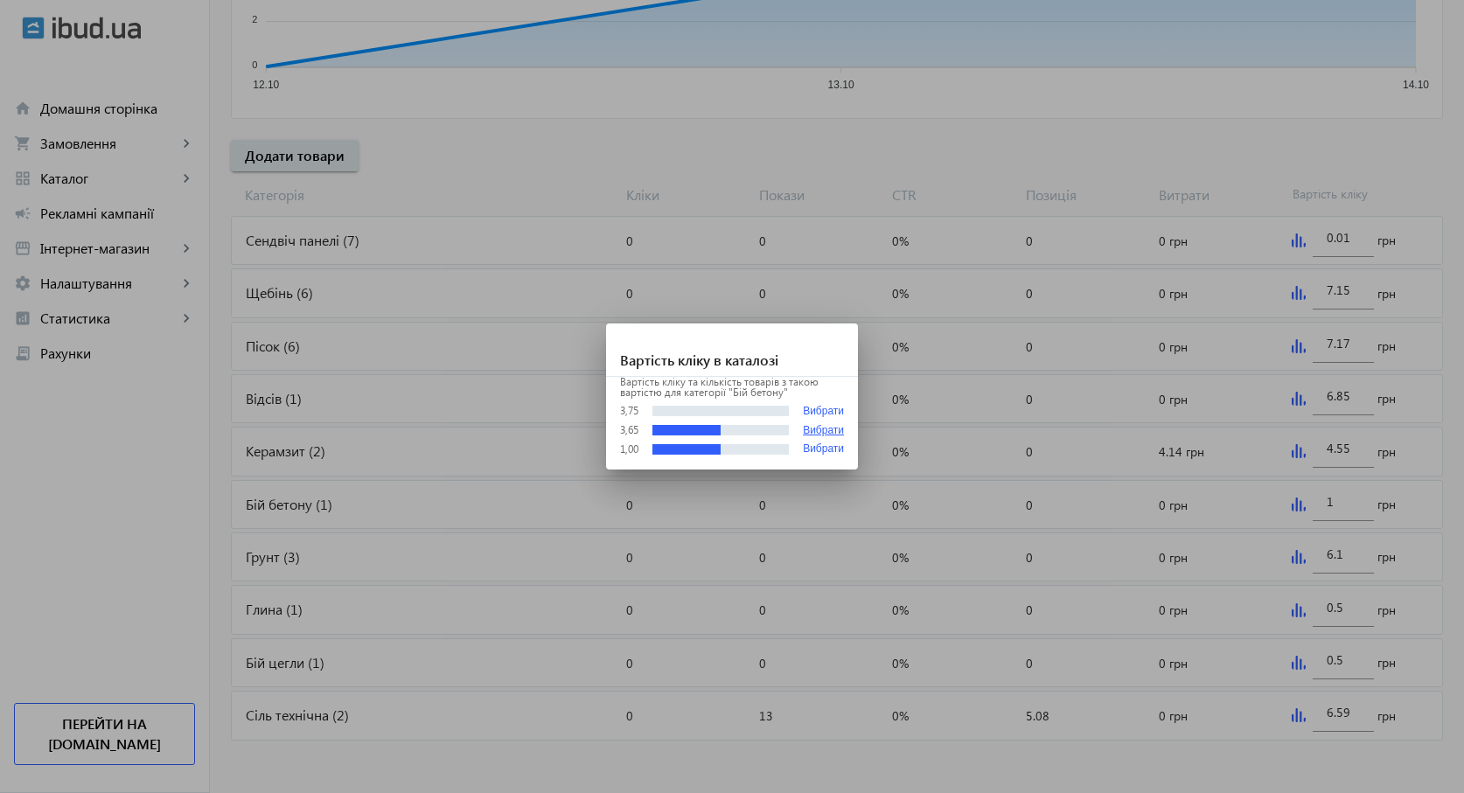
click at [815, 433] on button "Вибрати" at bounding box center [823, 431] width 41 height 12
type input "3.65"
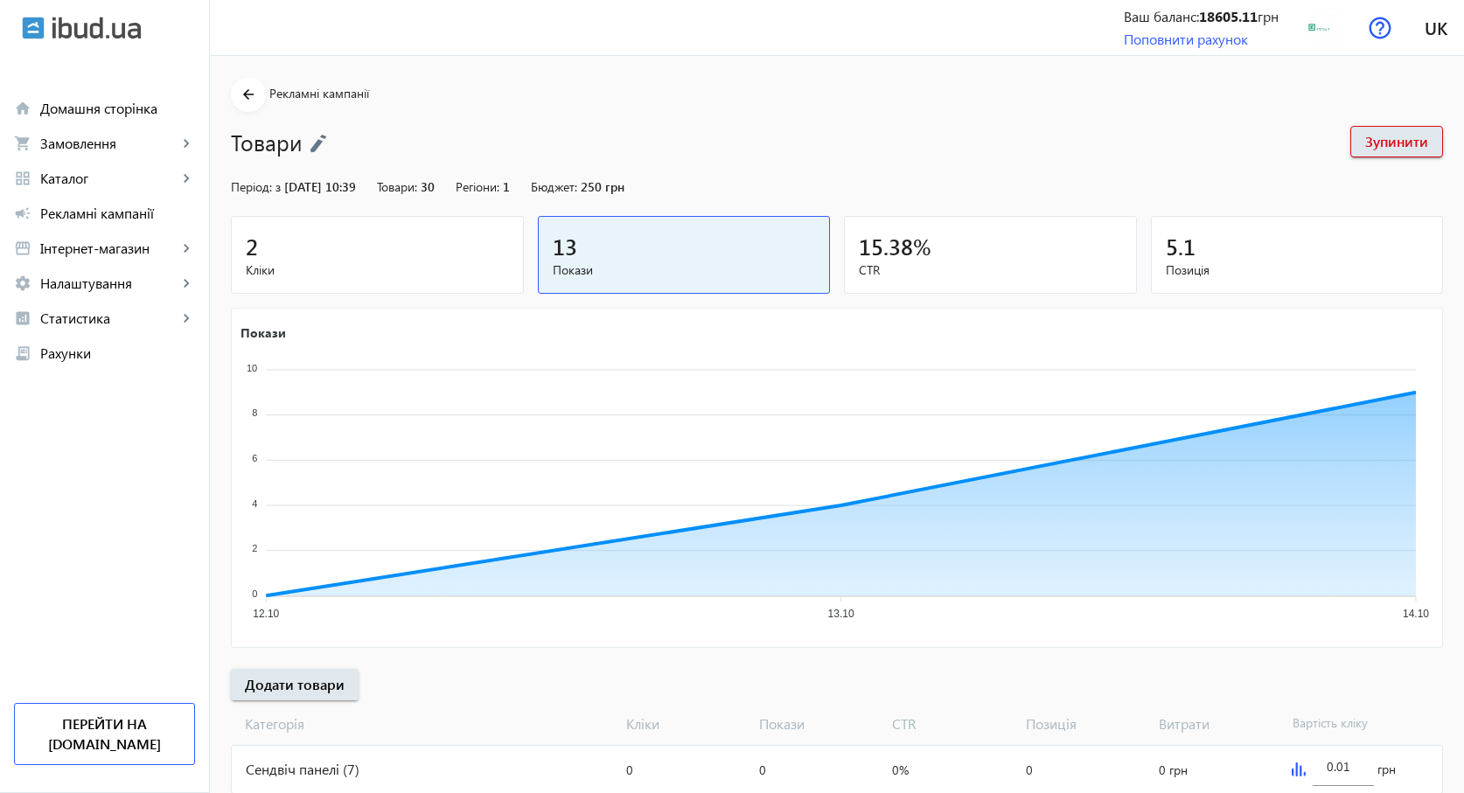
scroll to position [529, 0]
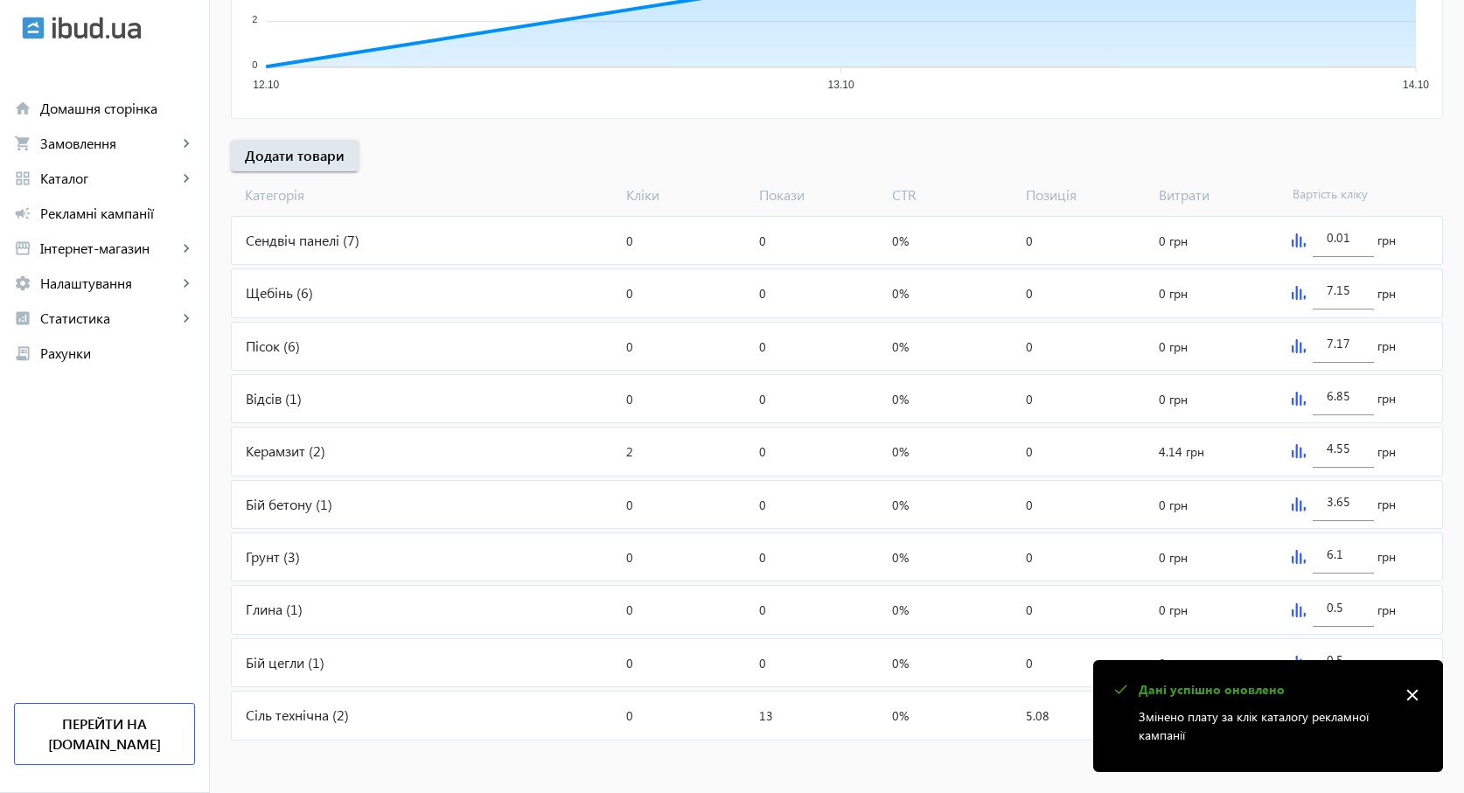
click at [1293, 555] on img at bounding box center [1299, 557] width 14 height 14
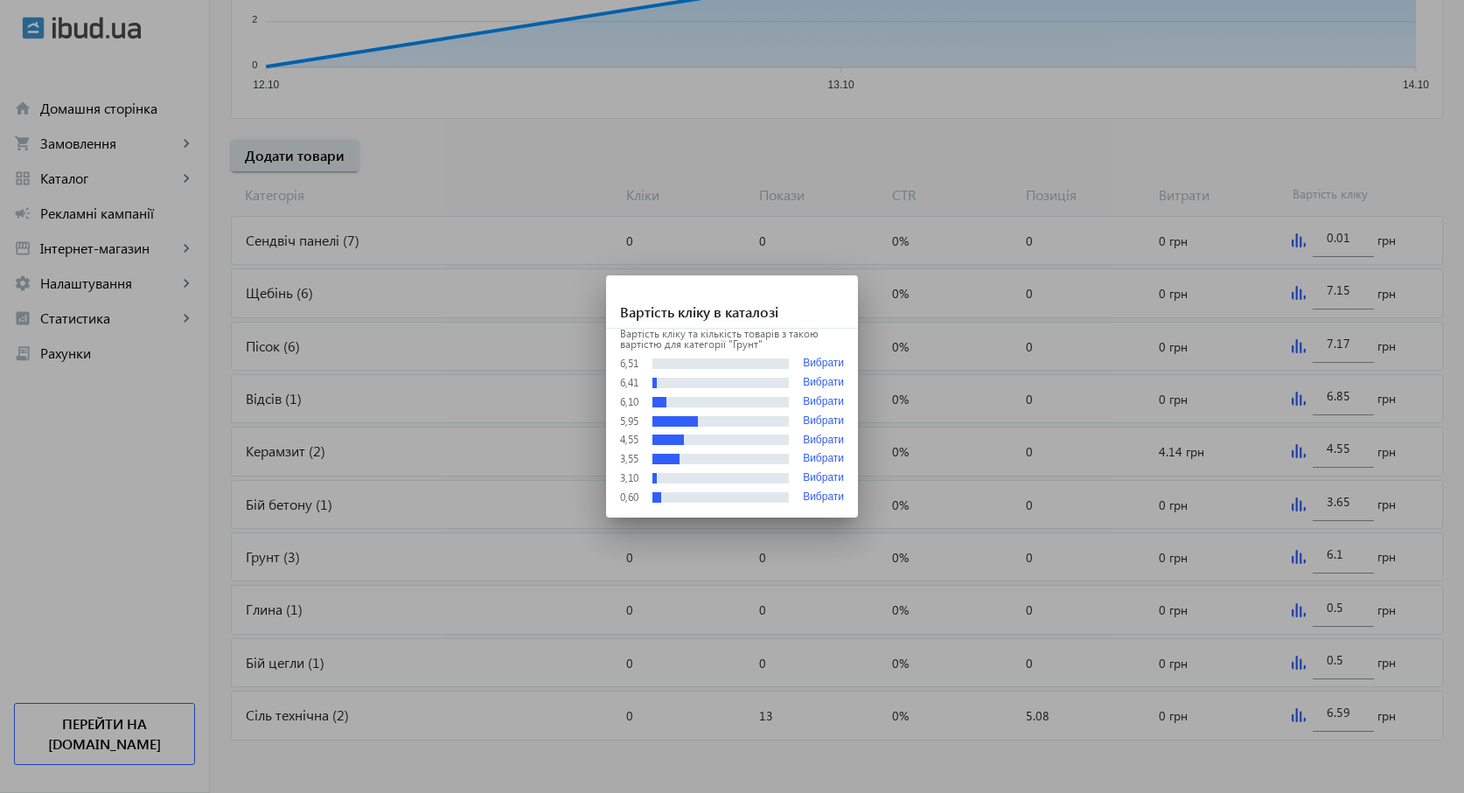
click at [1442, 592] on div at bounding box center [732, 396] width 1464 height 793
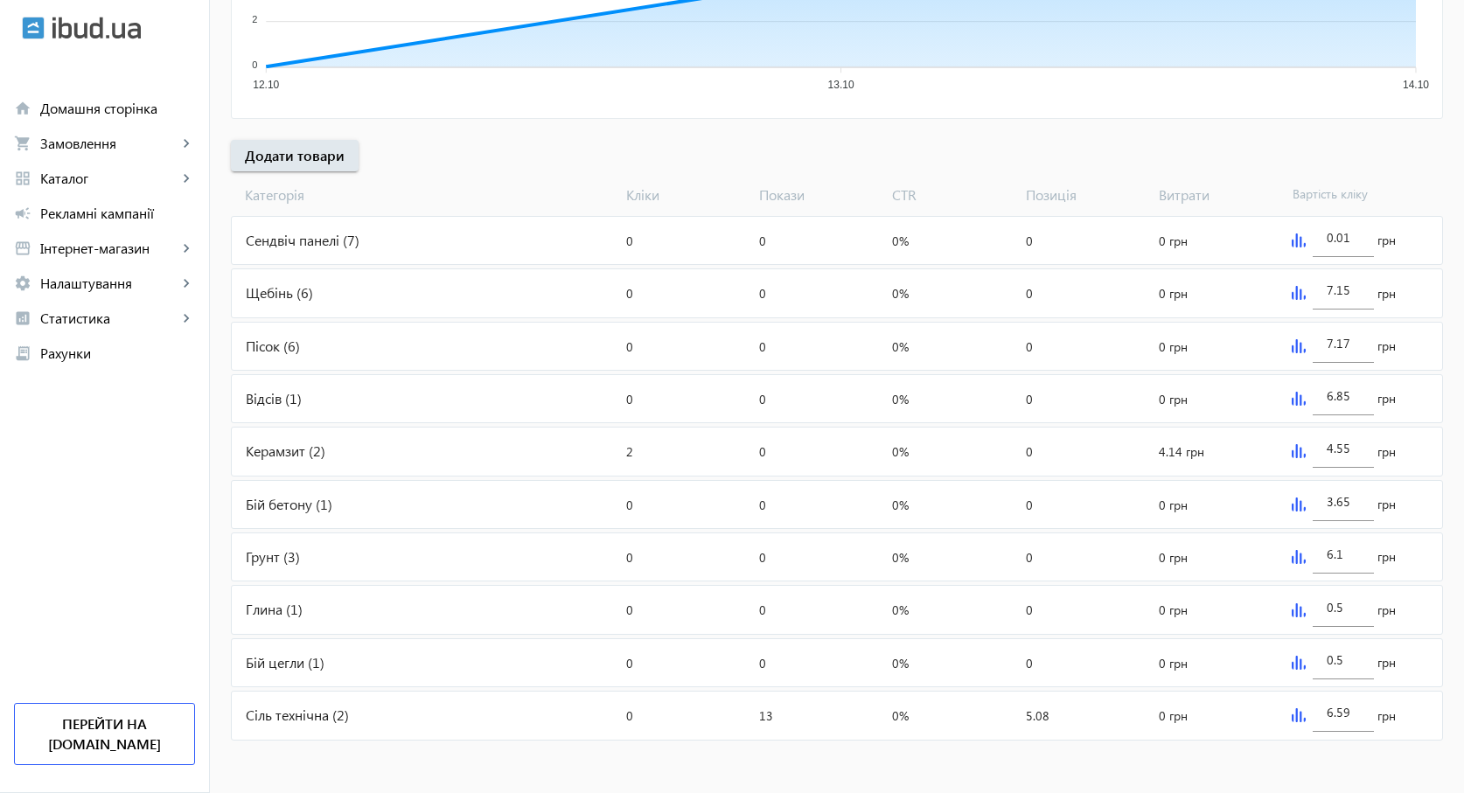
click at [1293, 607] on img at bounding box center [1299, 610] width 14 height 14
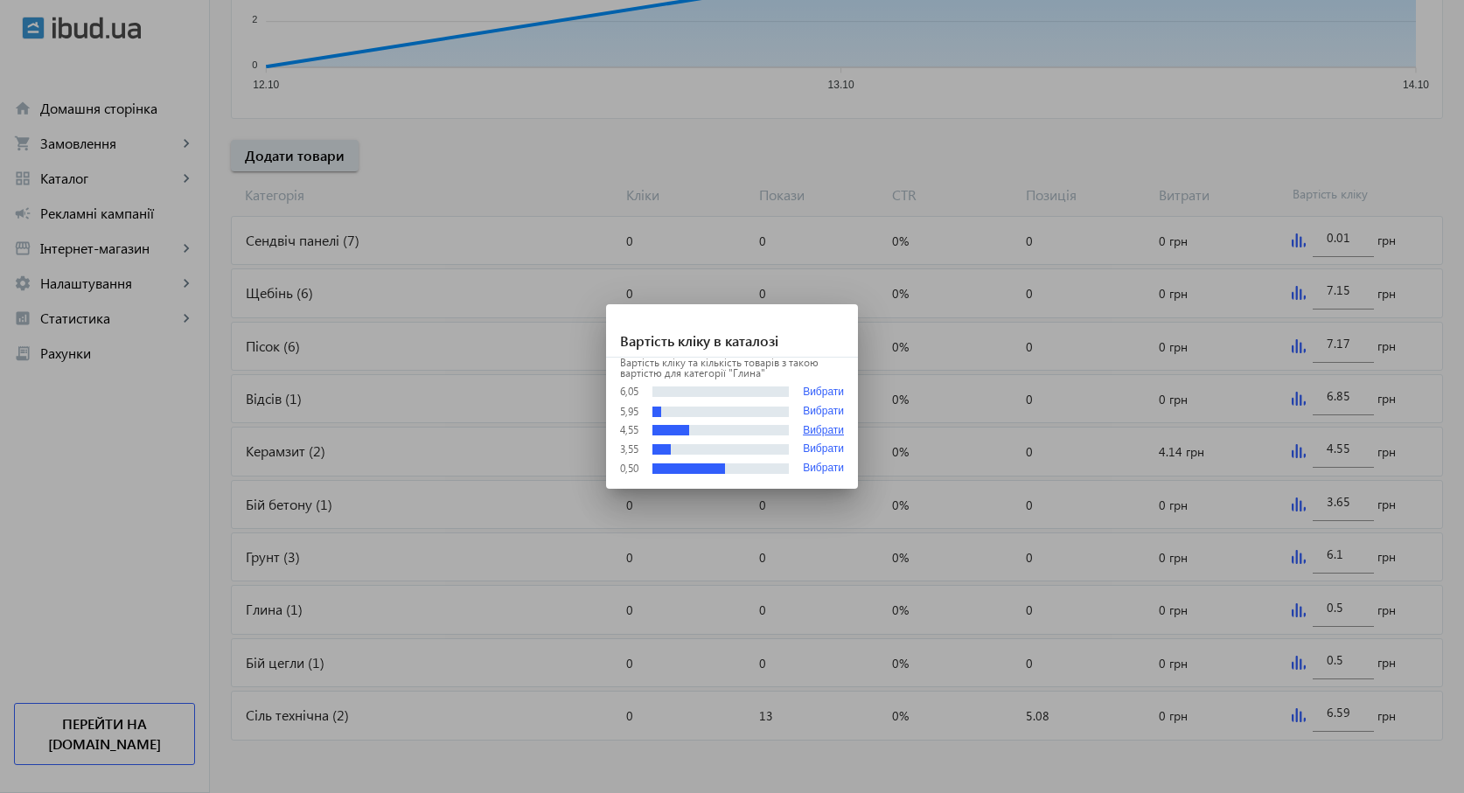
click at [827, 430] on button "Вибрати" at bounding box center [823, 431] width 41 height 12
type input "4.55"
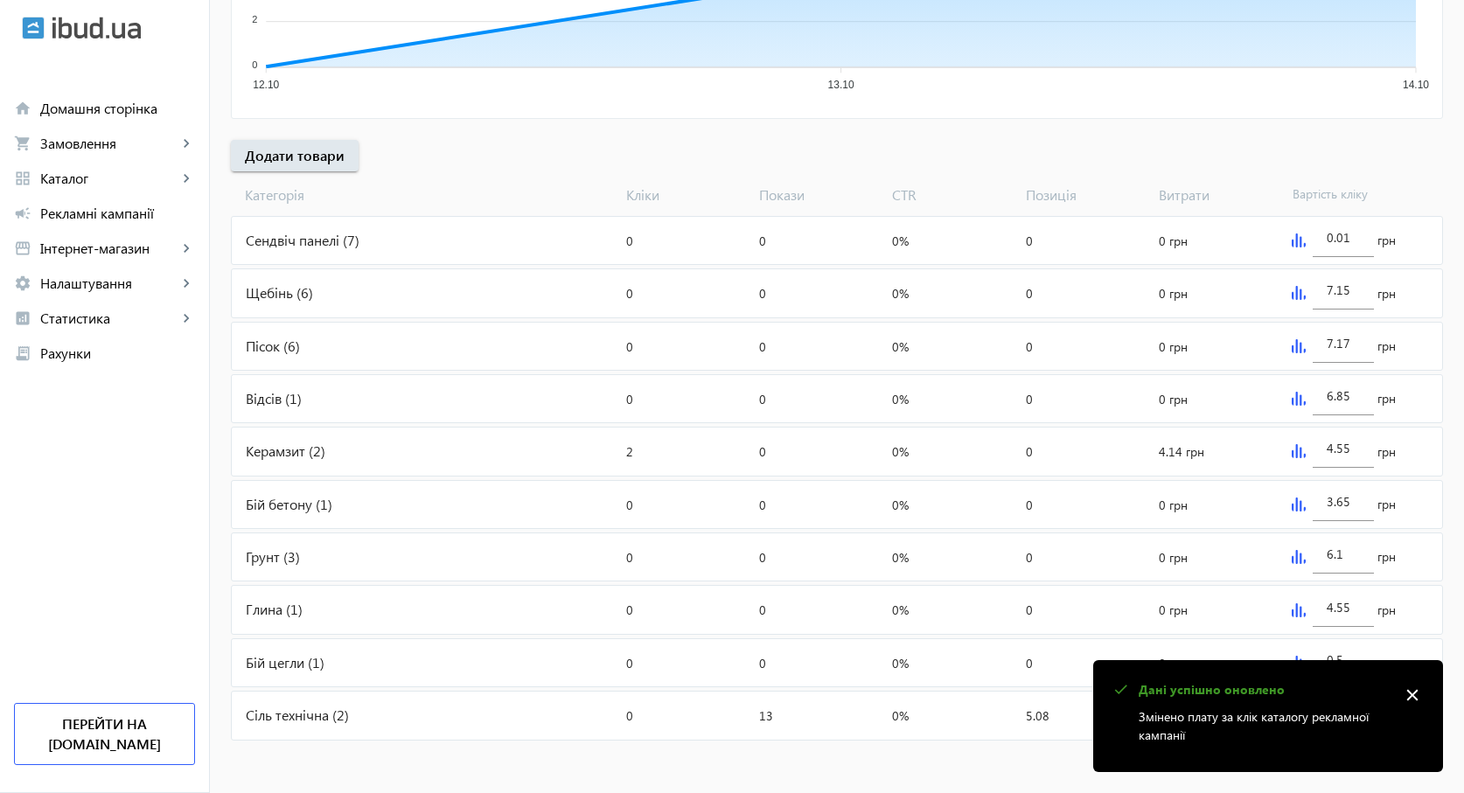
click at [1293, 657] on toasts-container "check Дані успішно оновлено Змінено плату за клік каталогу рекламної кампанії c…" at bounding box center [1268, 712] width 350 height 119
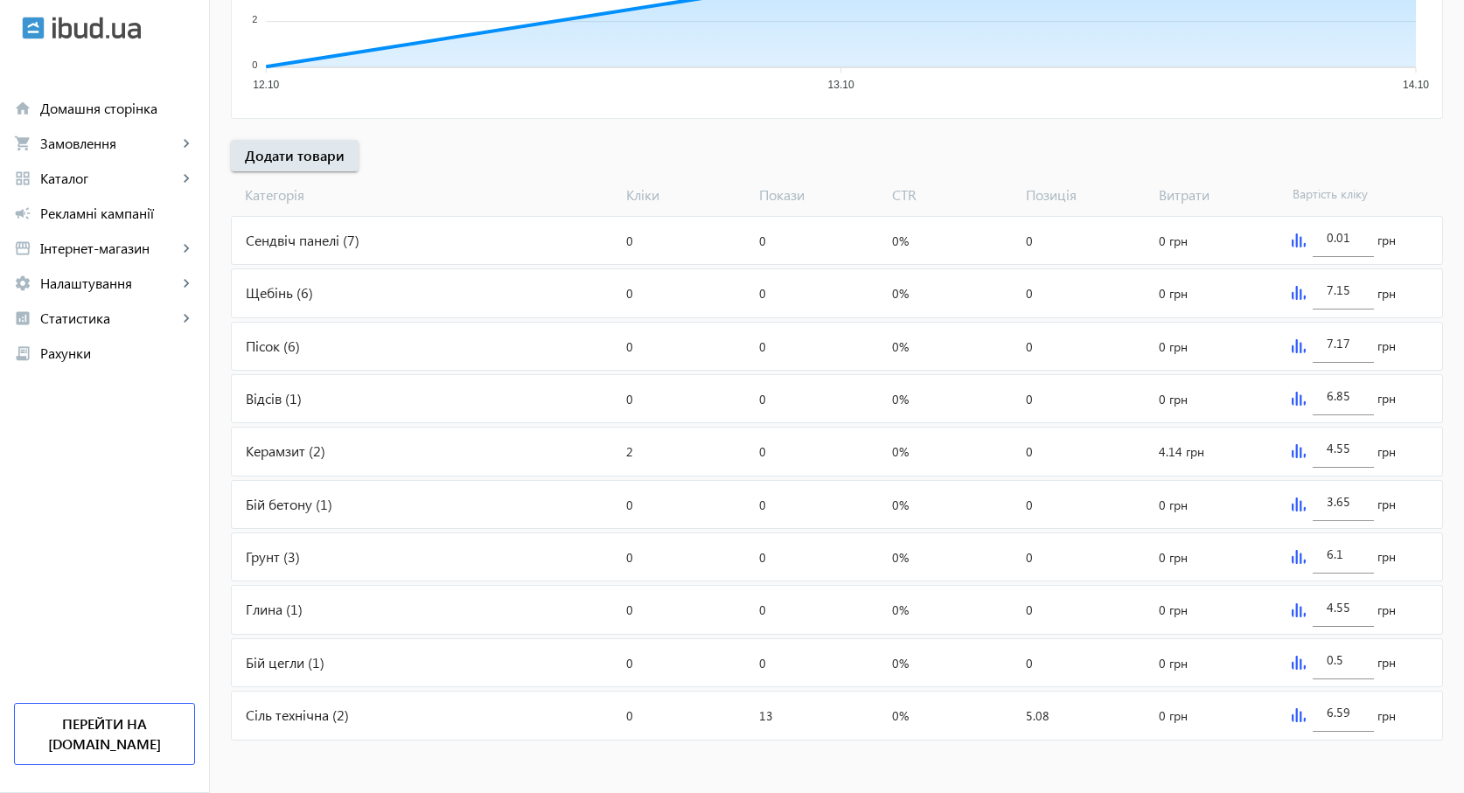
click at [1297, 666] on img at bounding box center [1299, 663] width 14 height 14
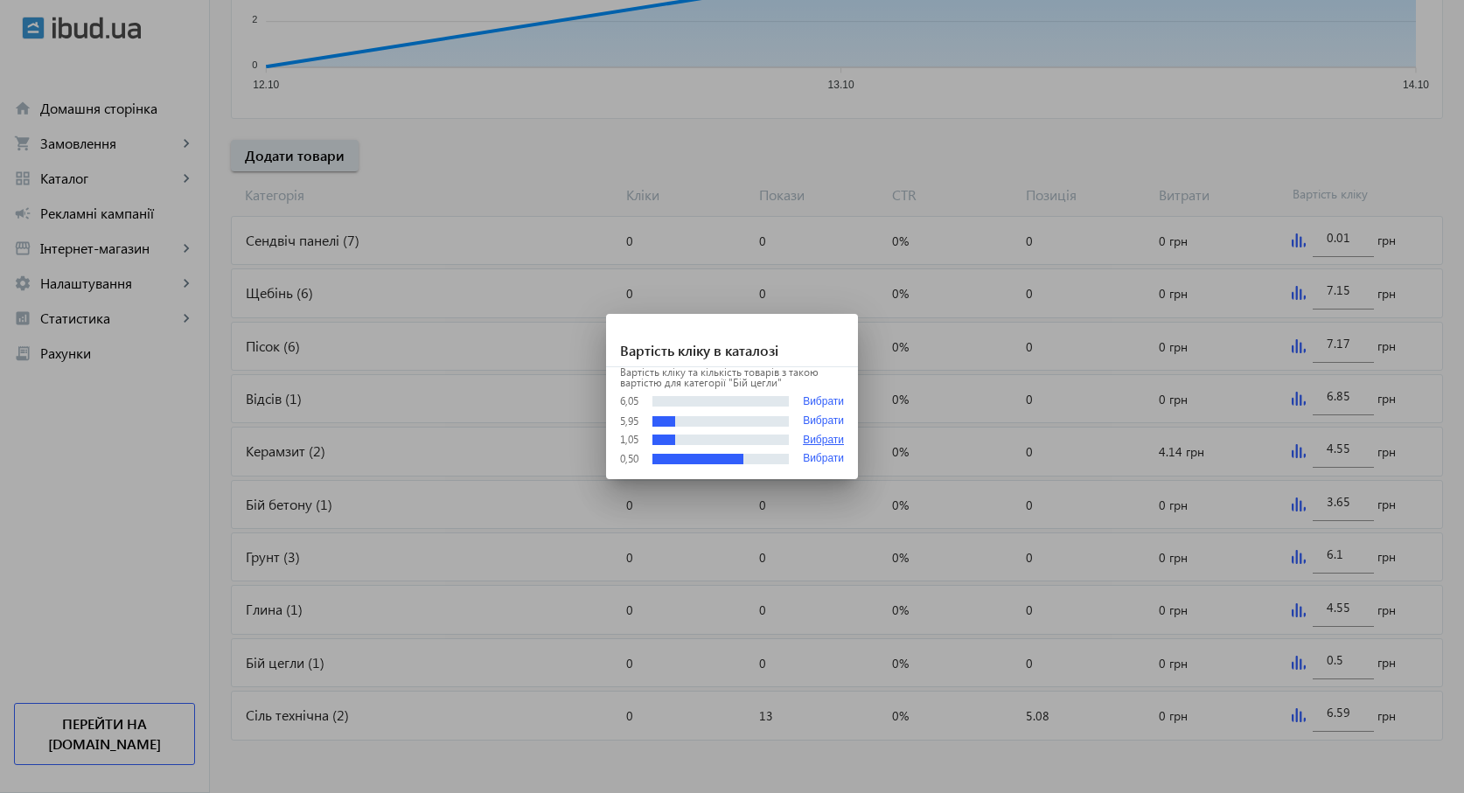
click at [822, 439] on button "Вибрати" at bounding box center [823, 441] width 41 height 12
type input "1.05"
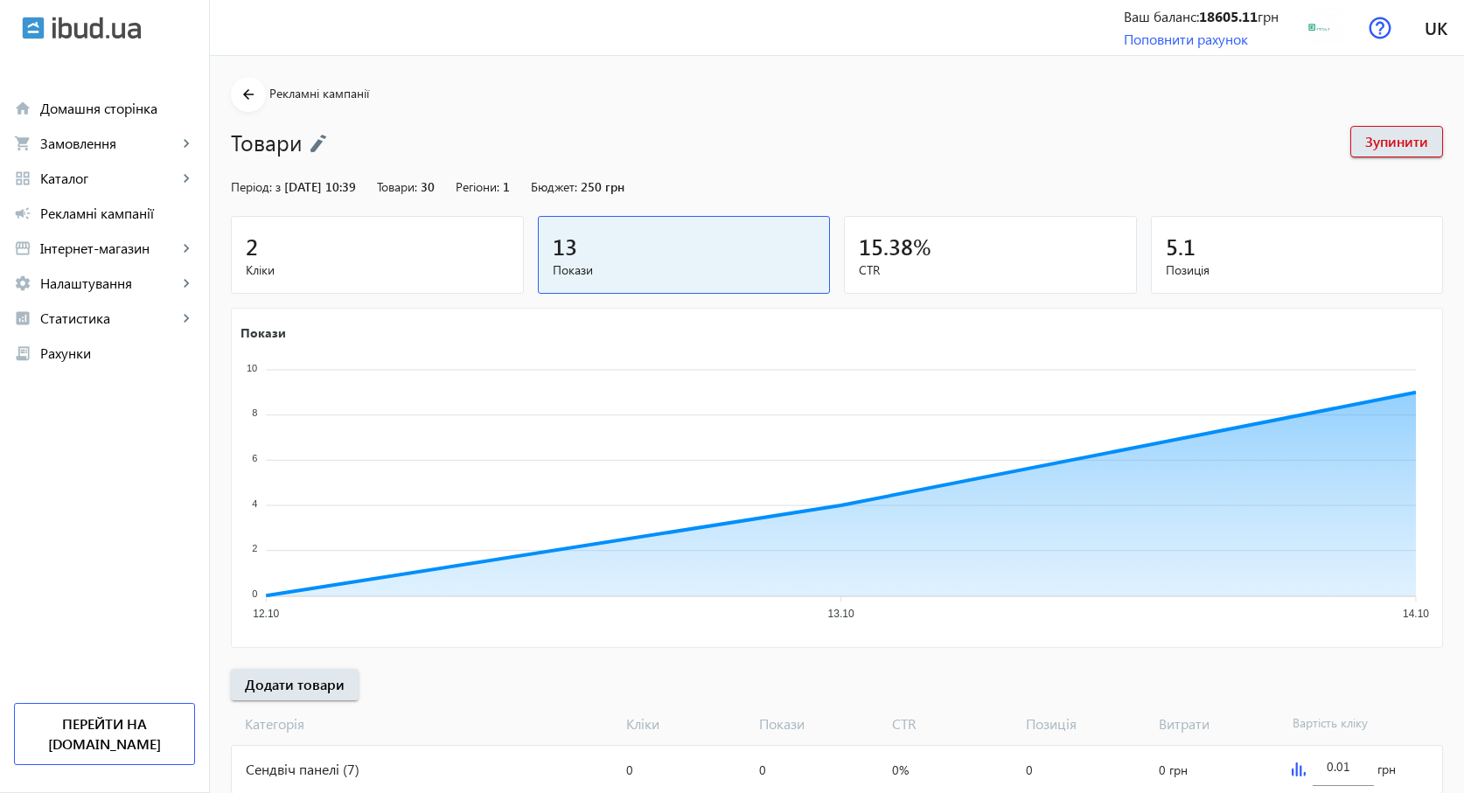
scroll to position [529, 0]
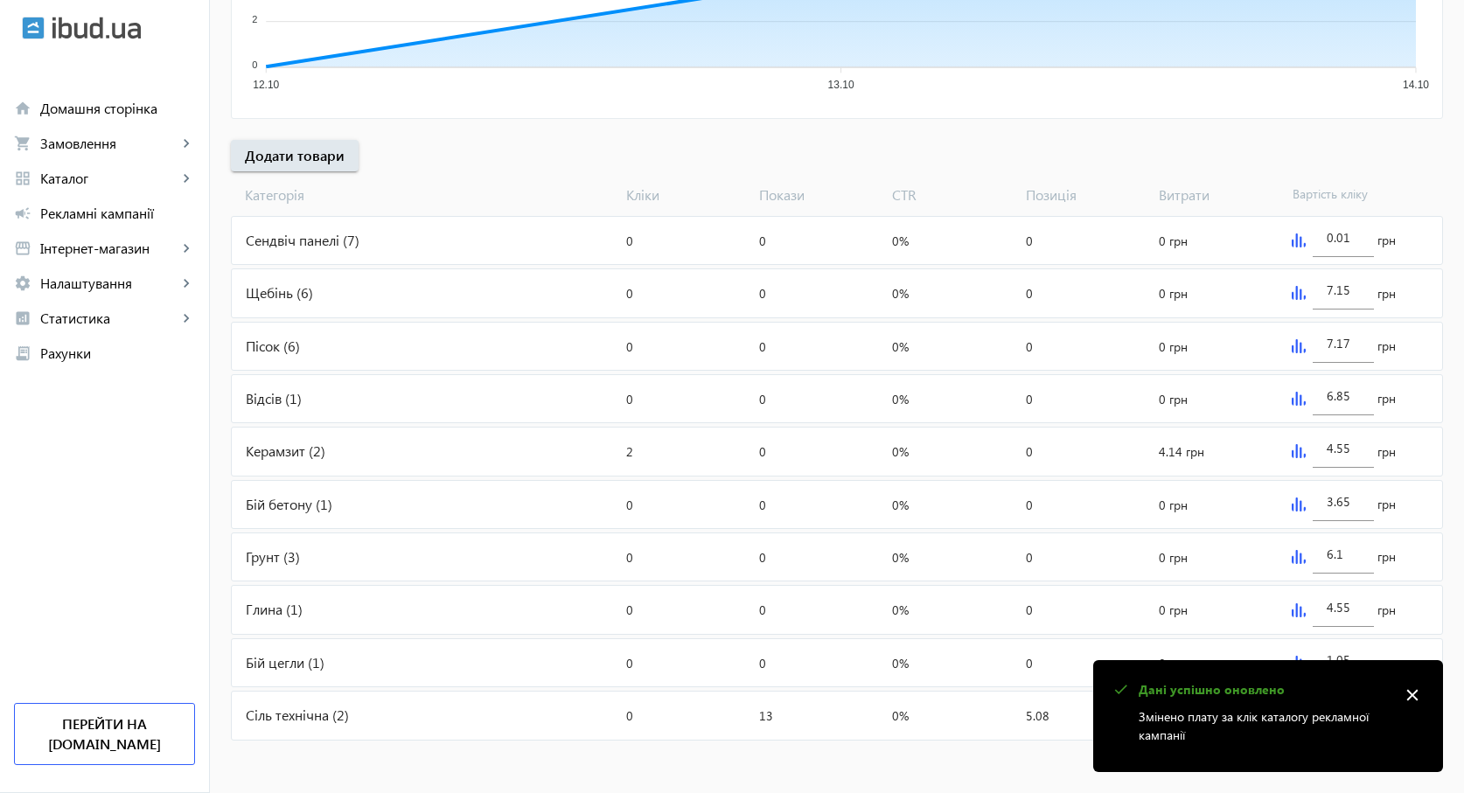
click at [1413, 699] on mat-icon "close" at bounding box center [1412, 695] width 26 height 26
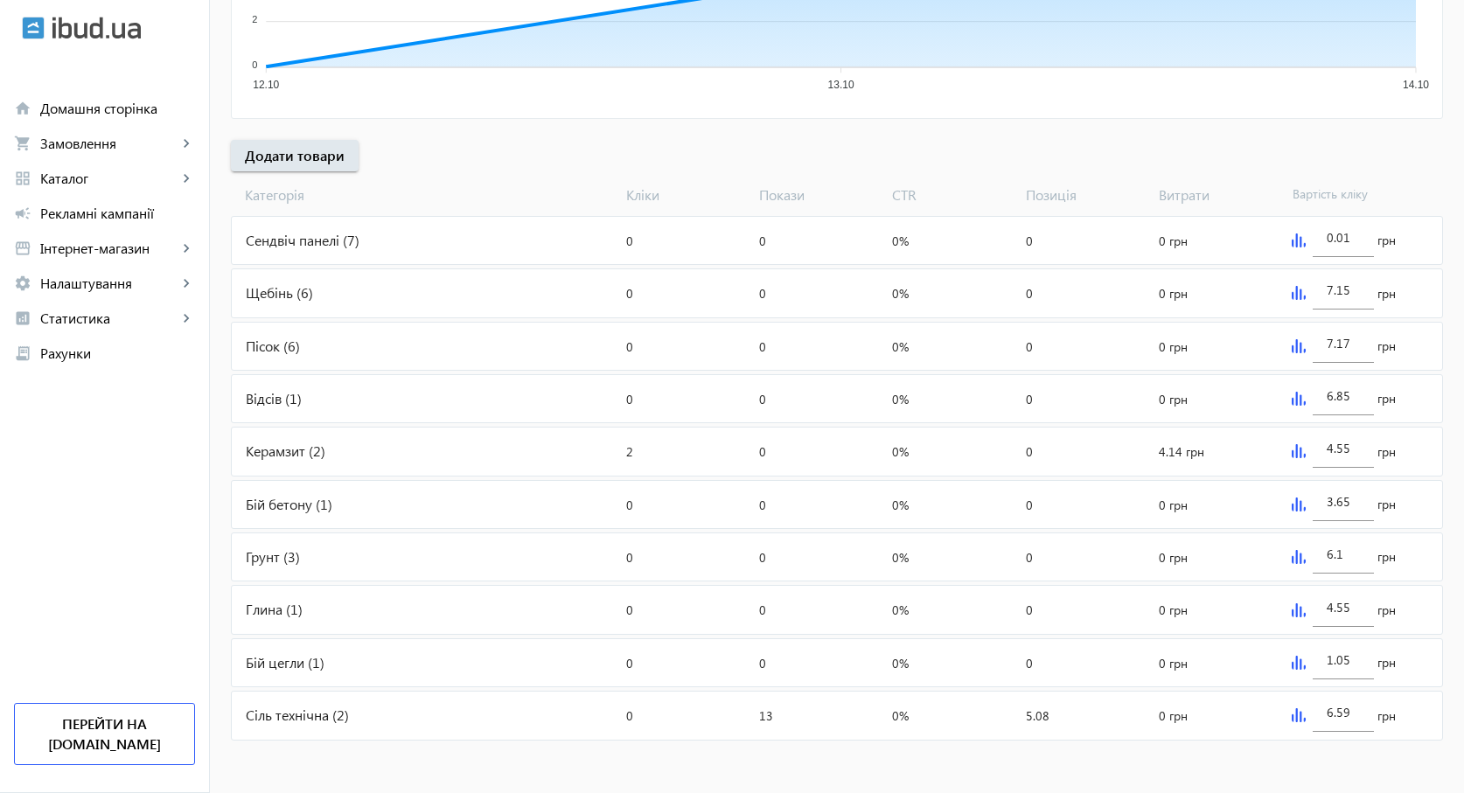
click at [1296, 717] on img at bounding box center [1299, 715] width 14 height 14
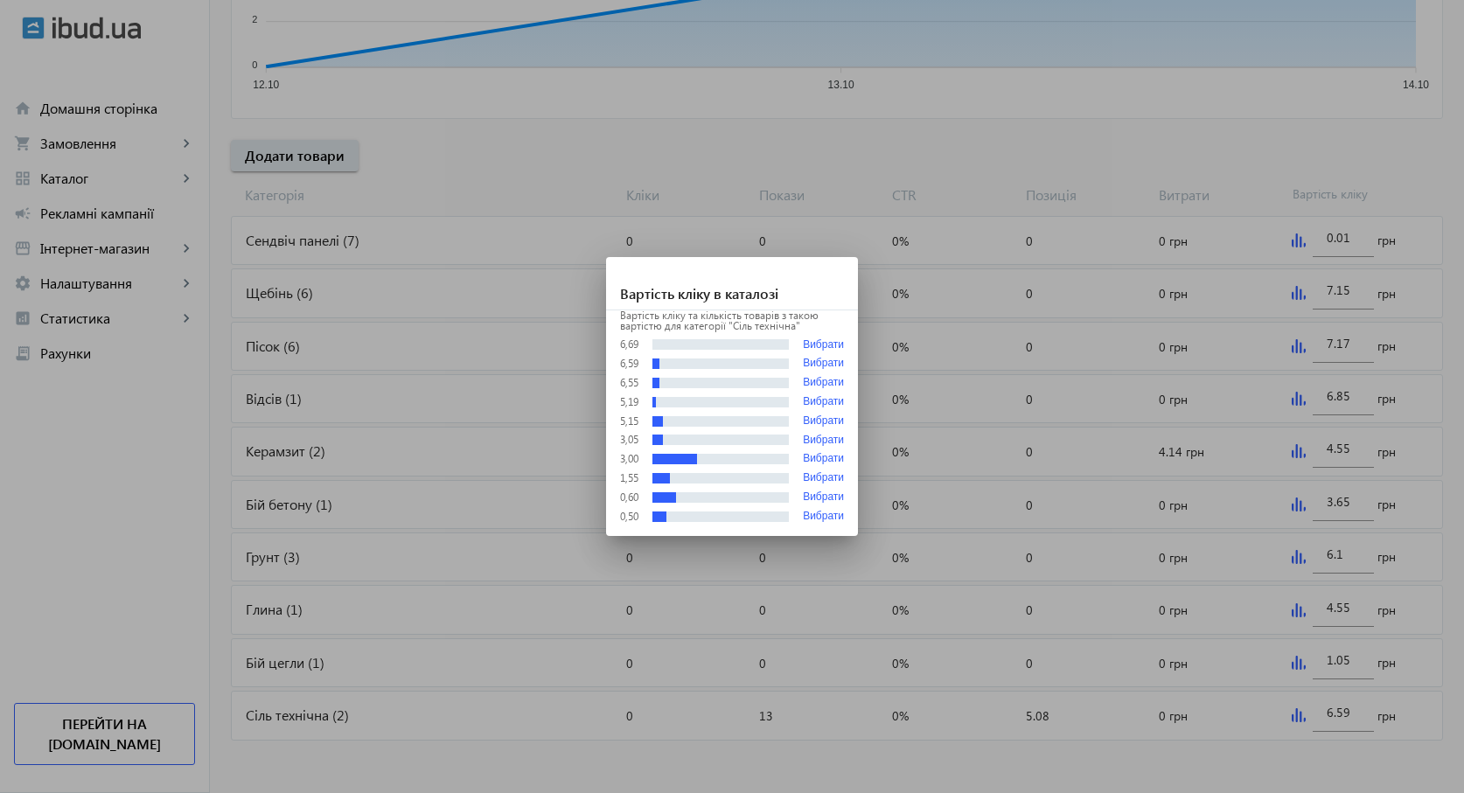
click at [1226, 747] on div at bounding box center [732, 396] width 1464 height 793
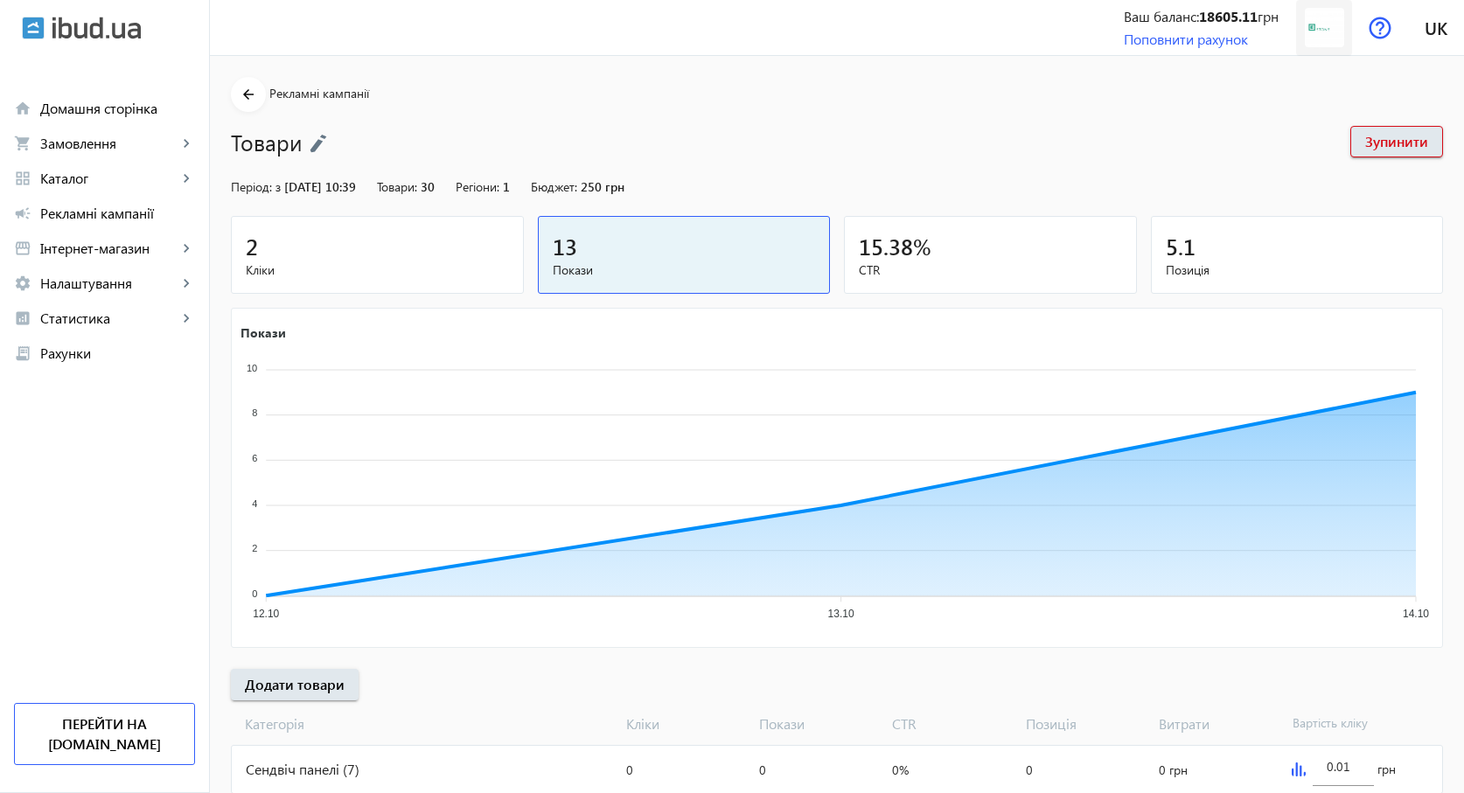
click at [1321, 28] on img at bounding box center [1324, 27] width 39 height 39
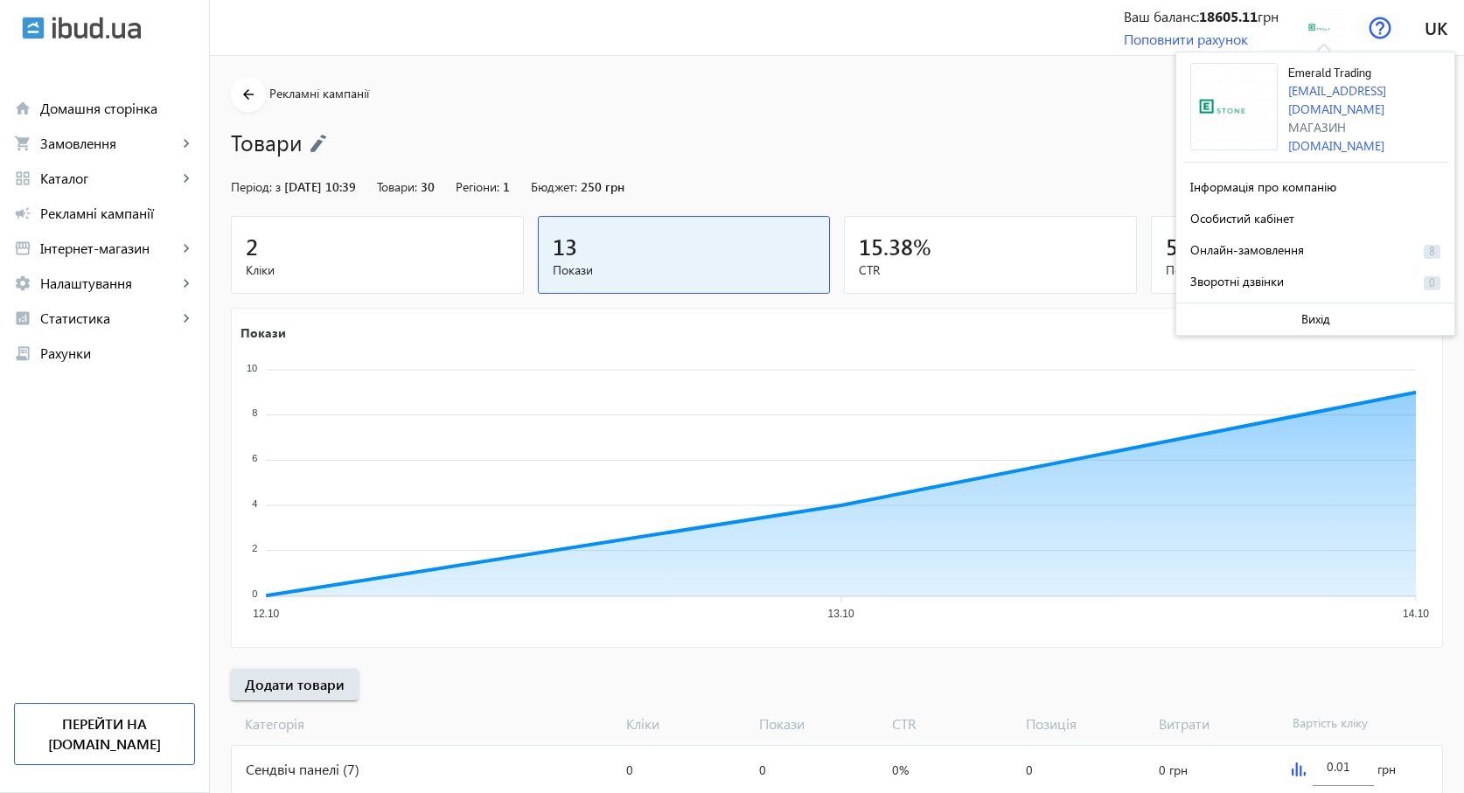
scroll to position [2, 0]
click at [1263, 183] on span "Інформація про компанію" at bounding box center [1263, 185] width 146 height 17
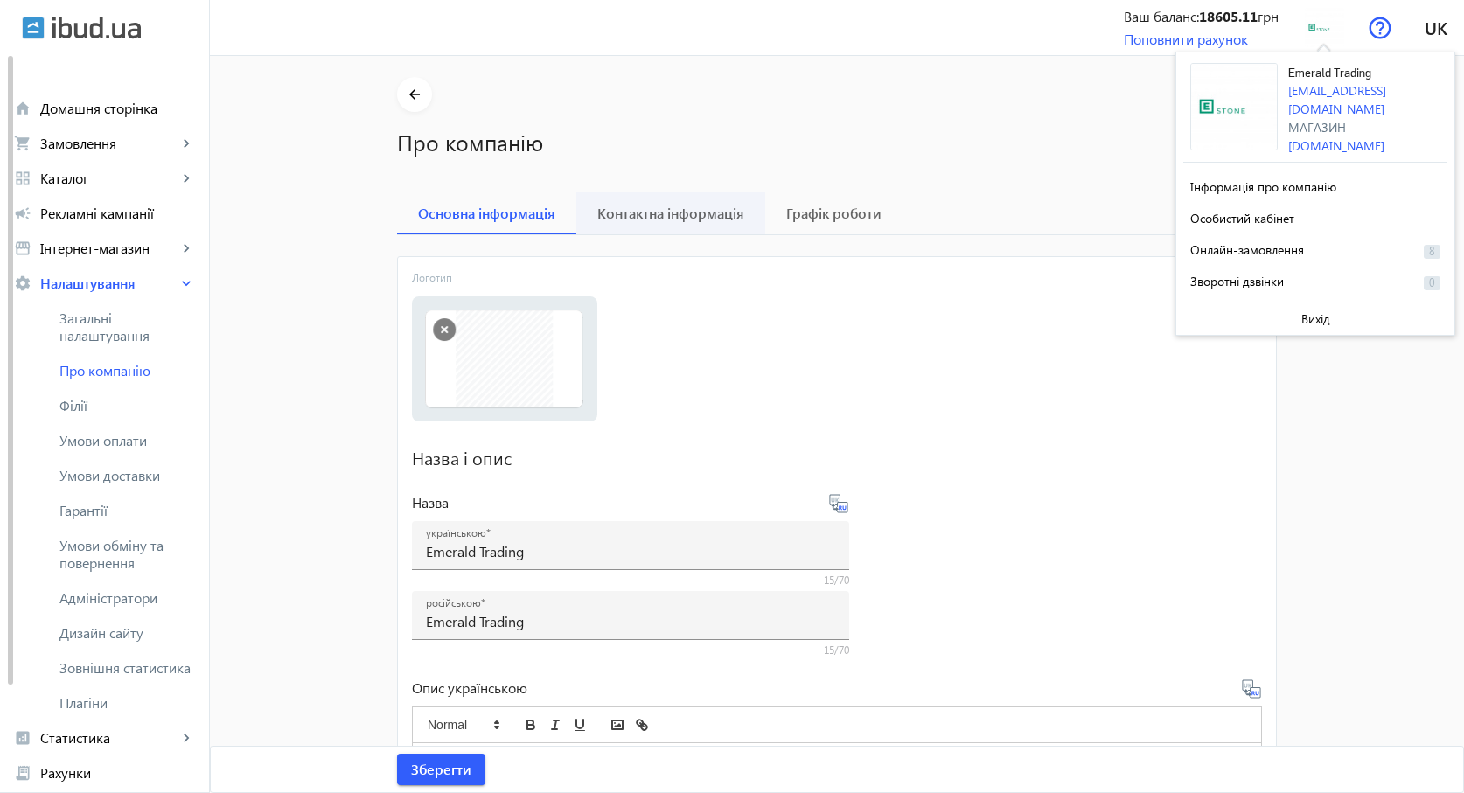
click at [713, 206] on span "Контактна інформація" at bounding box center [670, 213] width 147 height 14
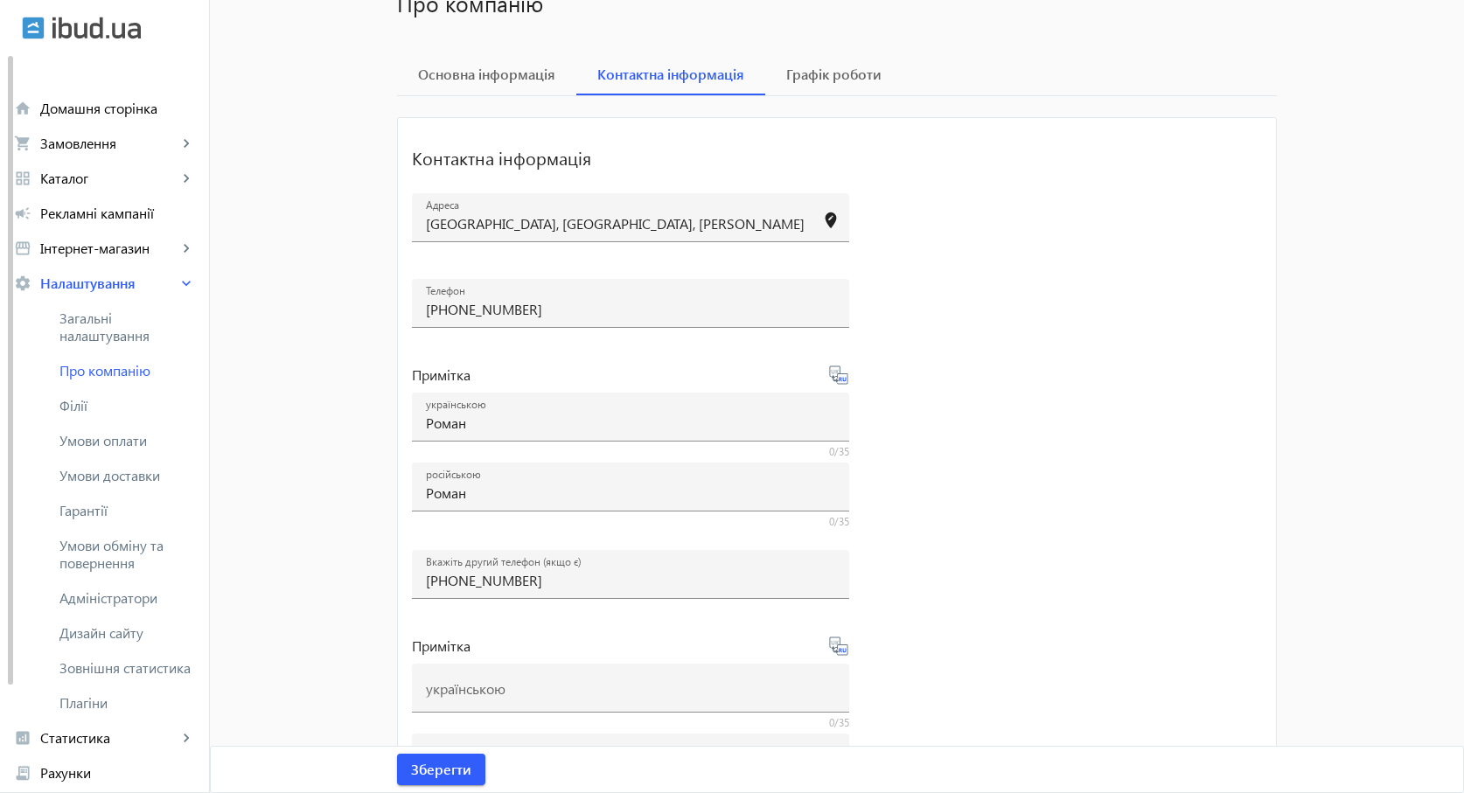
scroll to position [182, 0]
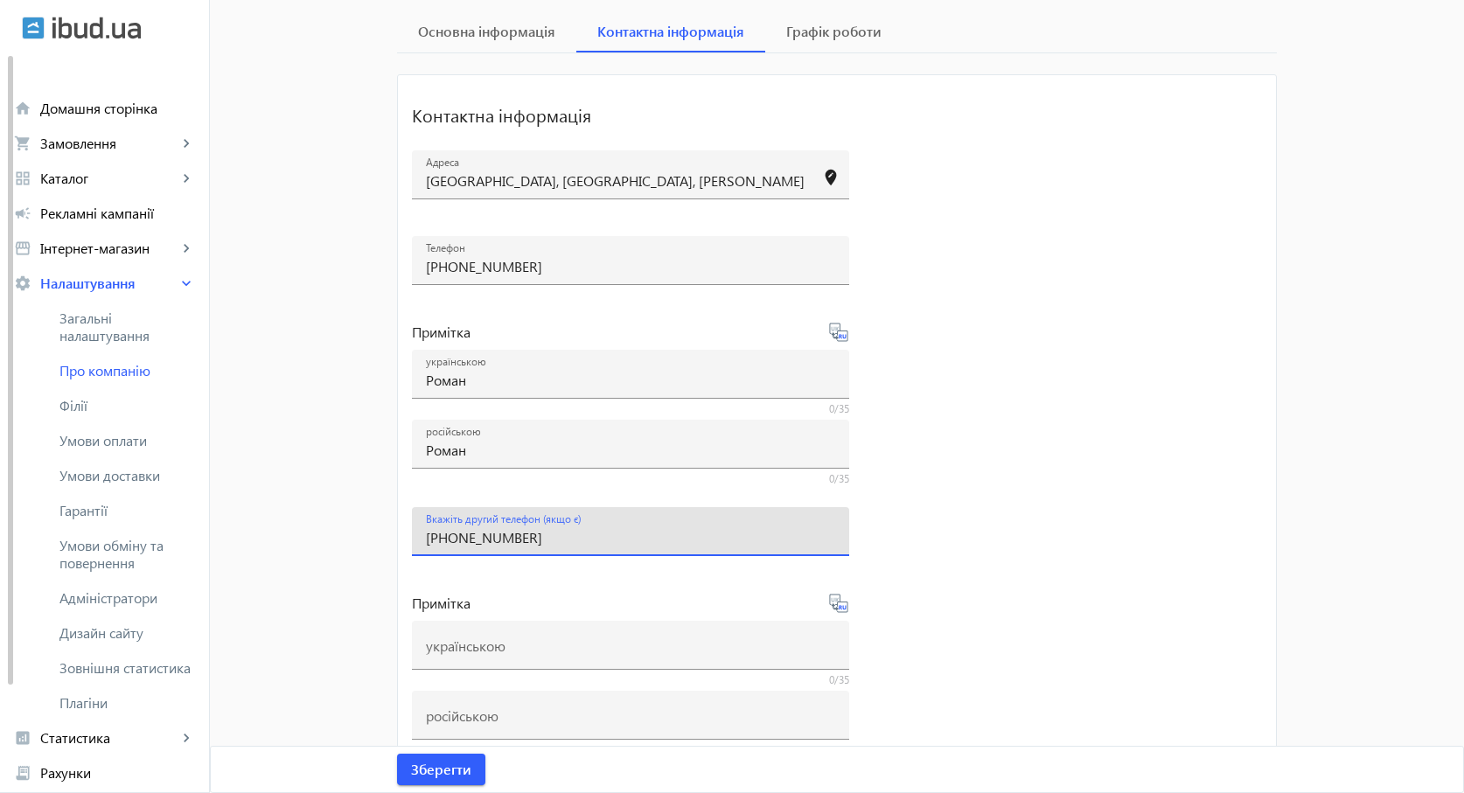
click at [513, 530] on input "[PHONE_NUMBER]" at bounding box center [630, 537] width 409 height 18
click at [516, 274] on input "[PHONE_NUMBER]" at bounding box center [630, 266] width 409 height 18
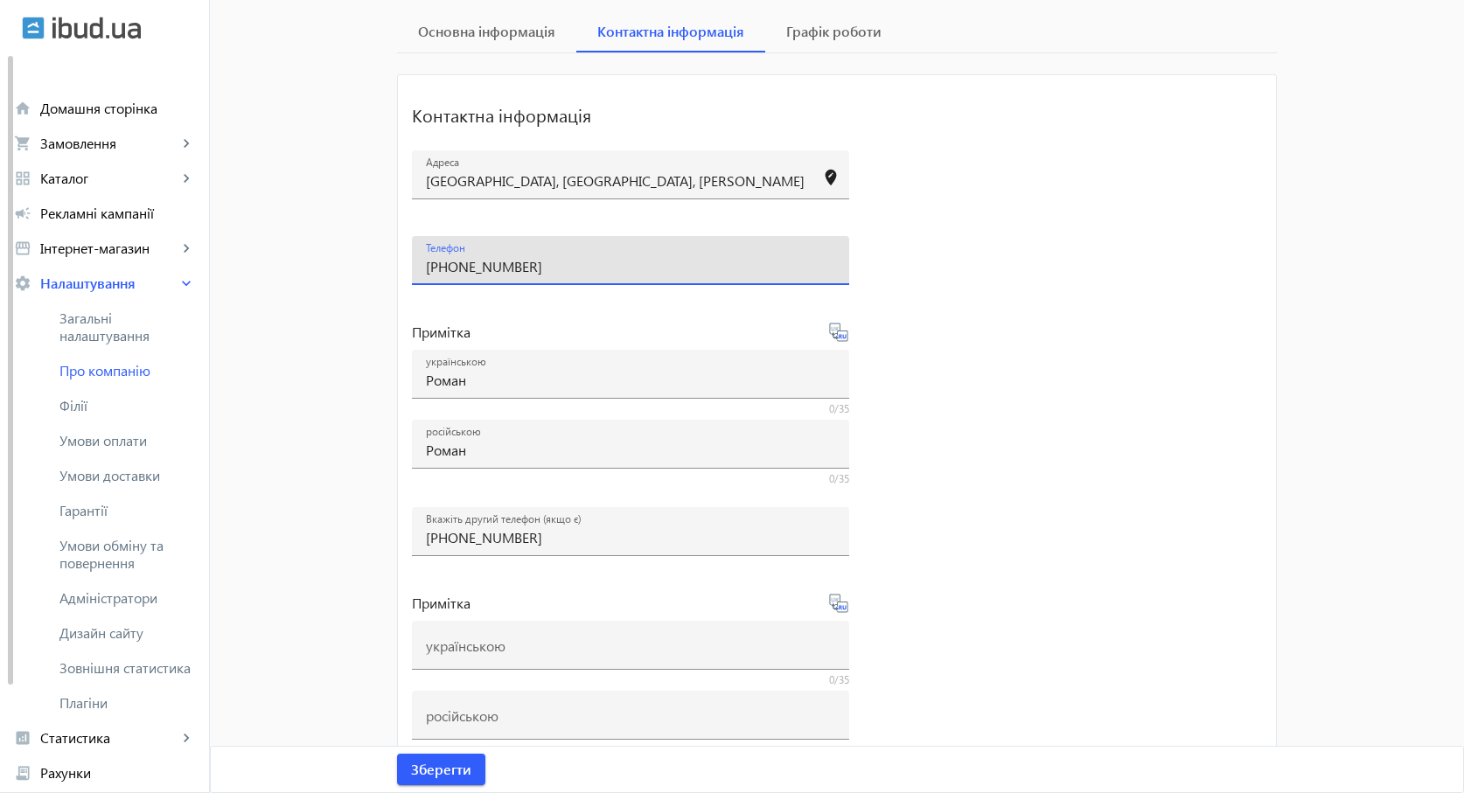
click at [516, 274] on input "[PHONE_NUMBER]" at bounding box center [630, 266] width 409 height 18
paste input "67)[PHONE_NUMBER]"
type input "[PHONE_NUMBER]"
click at [576, 542] on input "[PHONE_NUMBER]" at bounding box center [630, 537] width 409 height 18
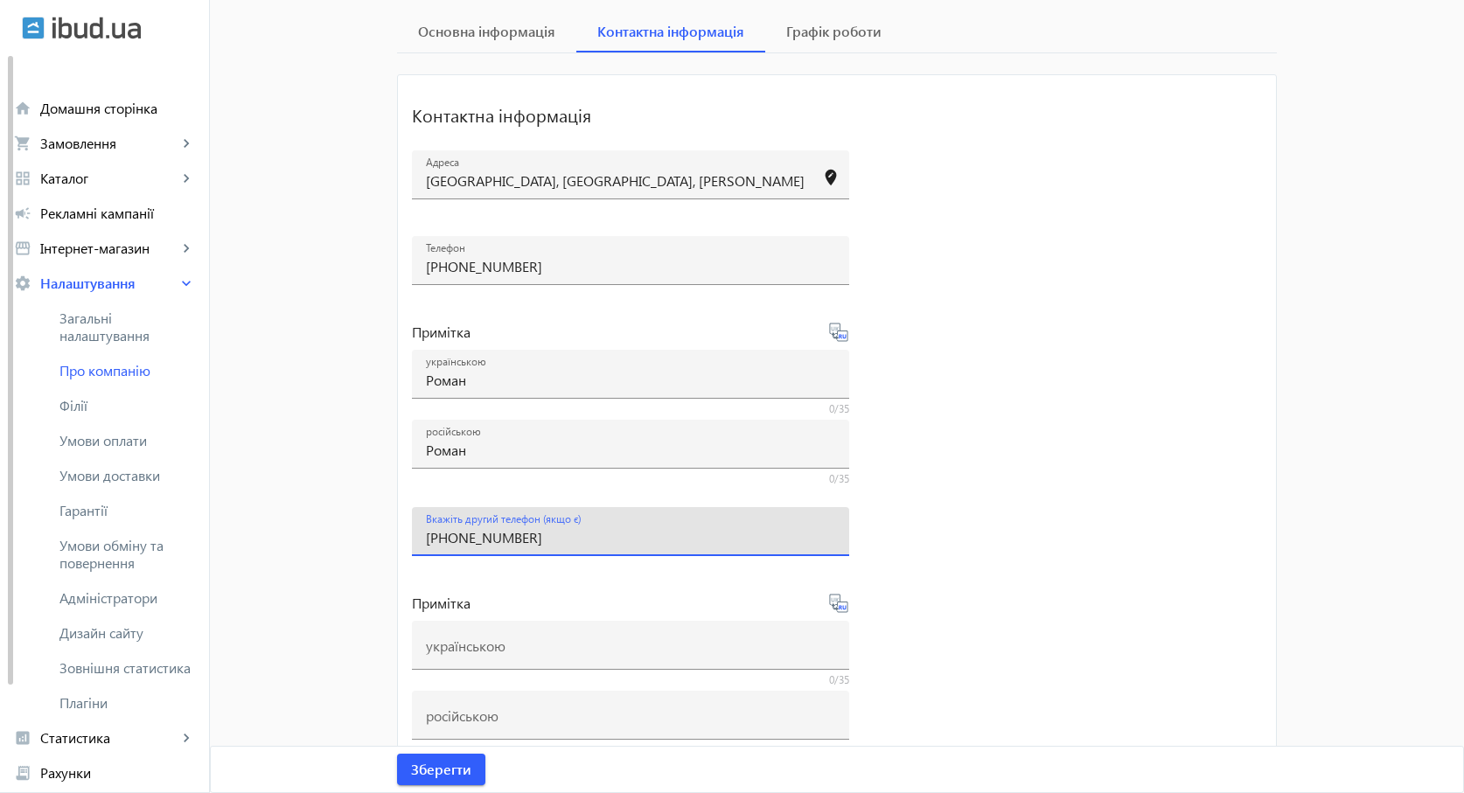
click at [576, 542] on input "[PHONE_NUMBER]" at bounding box center [630, 537] width 409 height 18
click at [1077, 555] on mat-card "Контактна інформація [GEOGRAPHIC_DATA] [GEOGRAPHIC_DATA] і область, [GEOGRAPHIC…" at bounding box center [837, 649] width 880 height 1151
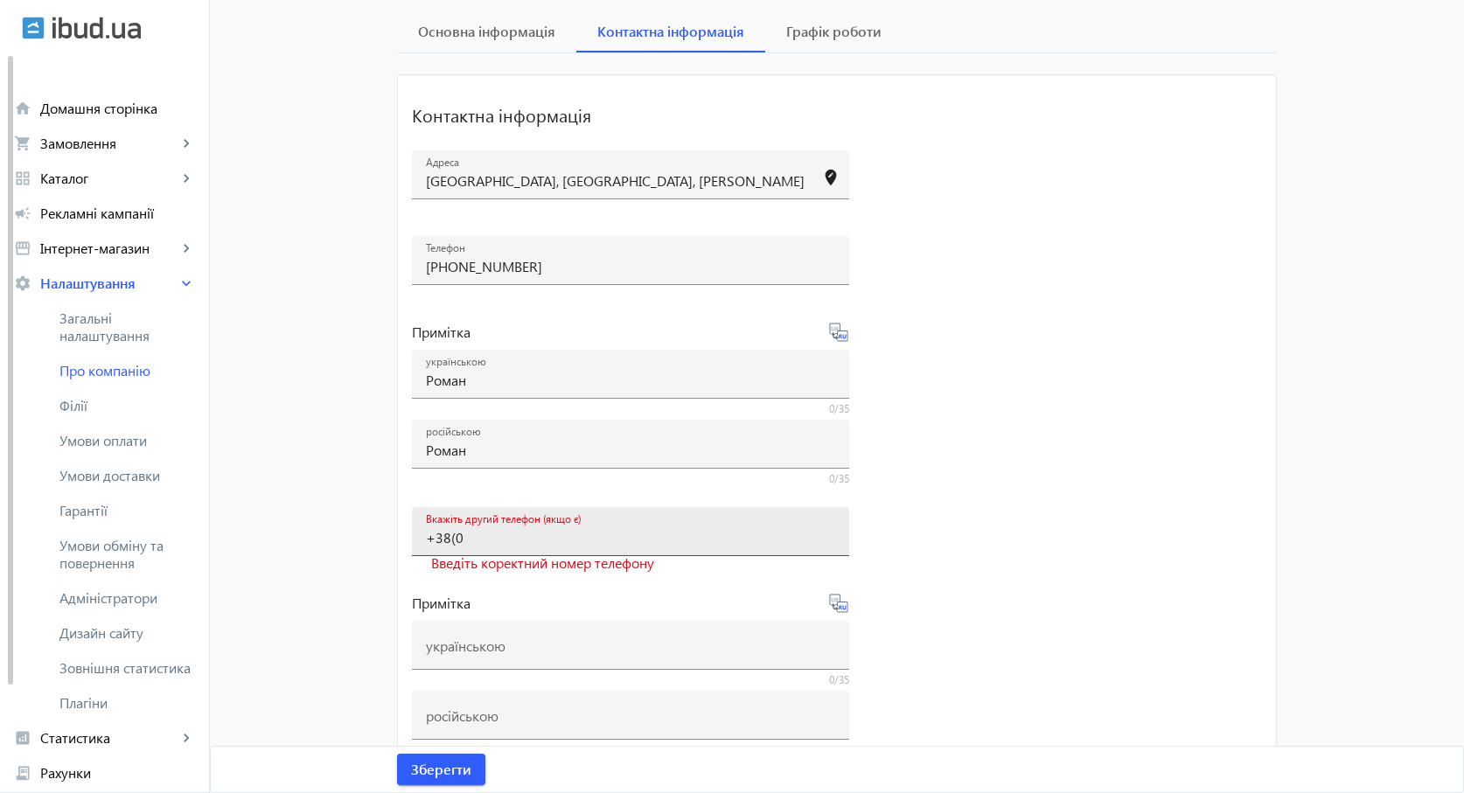
click at [473, 540] on input "+38(0" at bounding box center [630, 537] width 409 height 18
drag, startPoint x: 1055, startPoint y: 600, endPoint x: 987, endPoint y: 604, distance: 68.4
click at [1042, 598] on mat-card "Контактна інформація [GEOGRAPHIC_DATA] [GEOGRAPHIC_DATA] і область, [GEOGRAPHIC…" at bounding box center [837, 649] width 880 height 1151
click at [464, 771] on span "Зберегти" at bounding box center [441, 769] width 60 height 19
click at [503, 556] on mat-error "Введіть коректний номер телефону" at bounding box center [630, 564] width 409 height 16
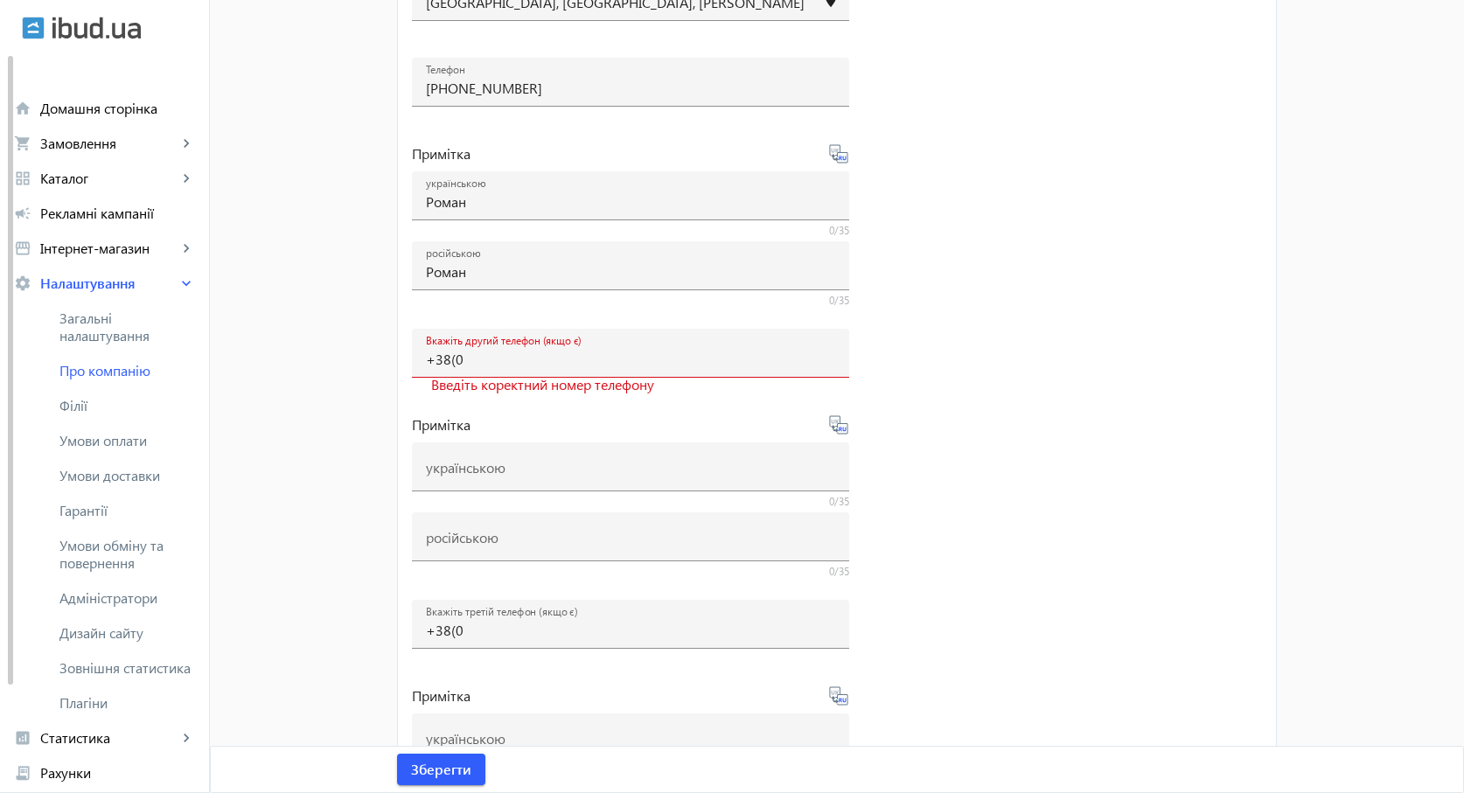
scroll to position [359, 0]
click at [495, 359] on input "+38(0" at bounding box center [630, 360] width 409 height 18
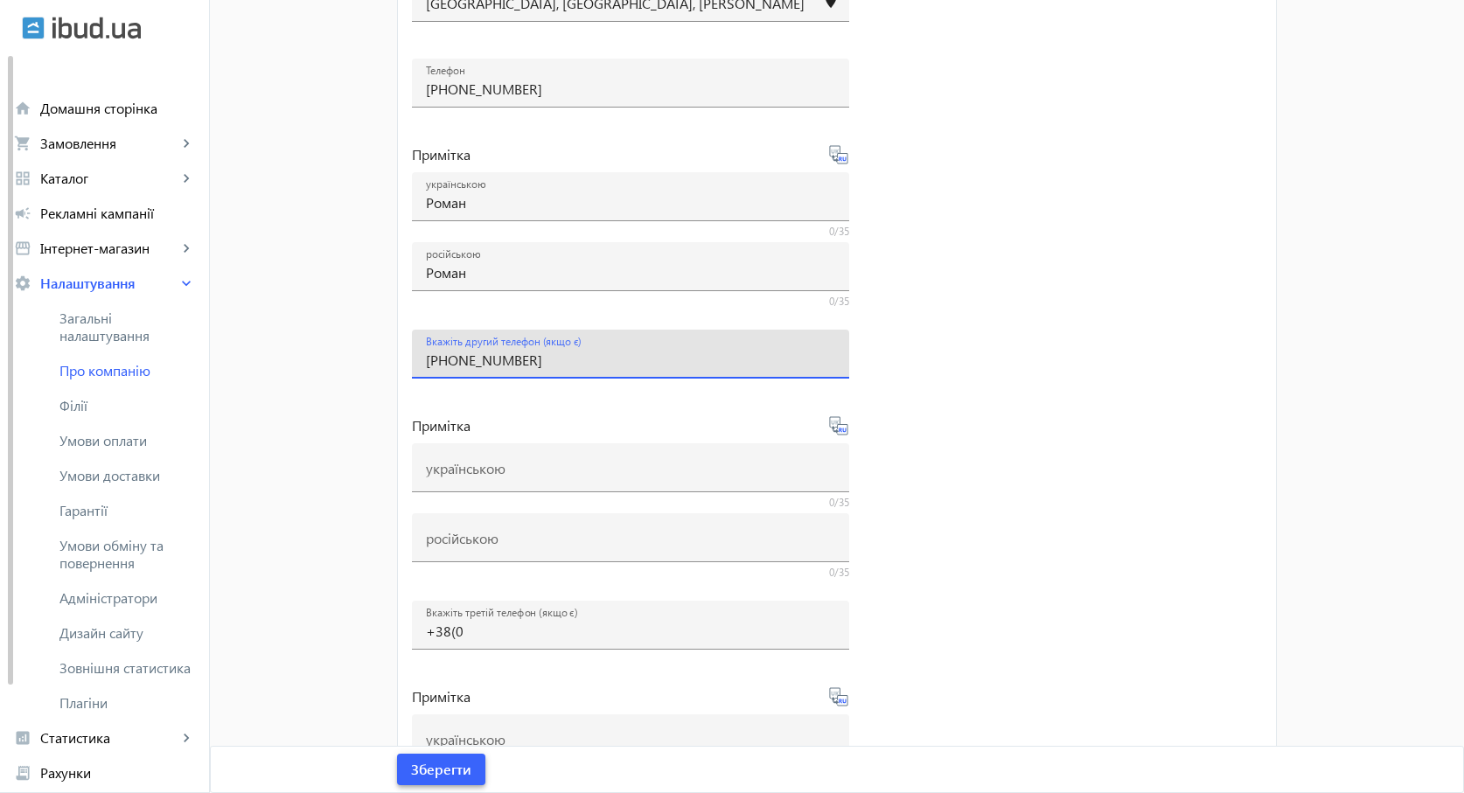
type input "[PHONE_NUMBER]"
click at [434, 767] on span "Зберегти" at bounding box center [441, 769] width 60 height 19
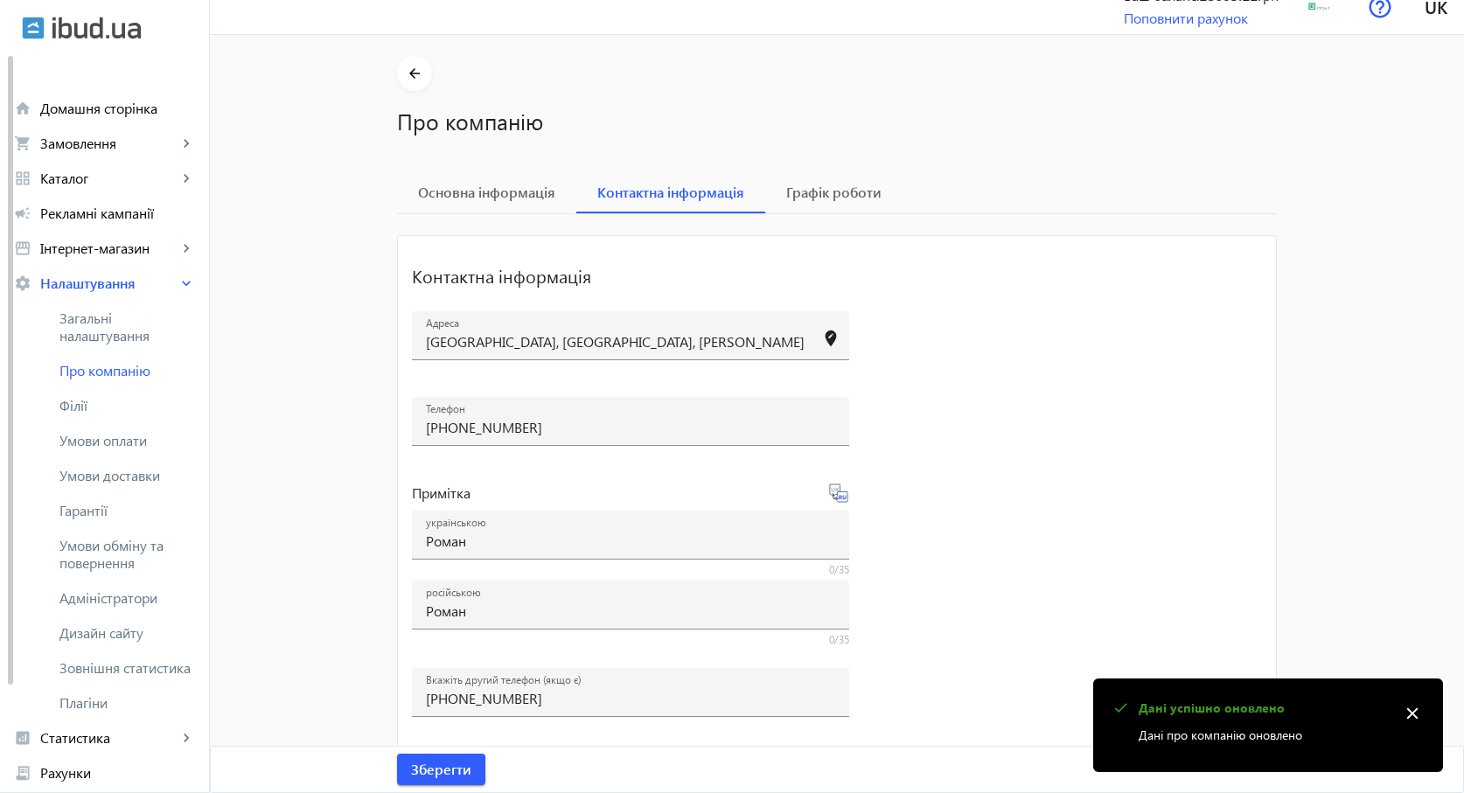
scroll to position [0, 0]
